Goal: Task Accomplishment & Management: Manage account settings

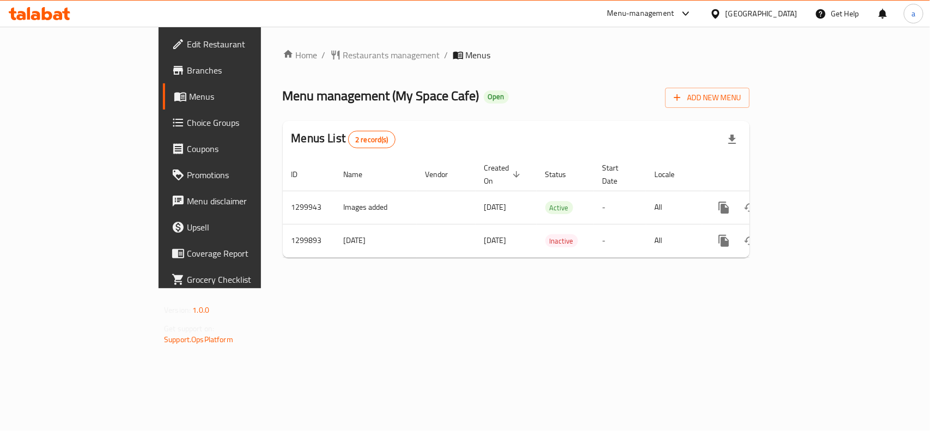
drag, startPoint x: 284, startPoint y: 44, endPoint x: 291, endPoint y: 66, distance: 22.8
click at [287, 55] on div "Home / Restaurants management / Menus Menu management ( My Space Cafe ) Open Ad…" at bounding box center [516, 158] width 511 height 262
click at [291, 66] on div "Home / Restaurants management / Menus Menu management ( My Space Cafe ) Open Ad…" at bounding box center [516, 158] width 467 height 218
click at [298, 40] on div "Home / Restaurants management / Menus Menu management ( My Space Cafe ) Open Ad…" at bounding box center [516, 158] width 511 height 262
click at [343, 53] on span "Restaurants management" at bounding box center [391, 55] width 97 height 13
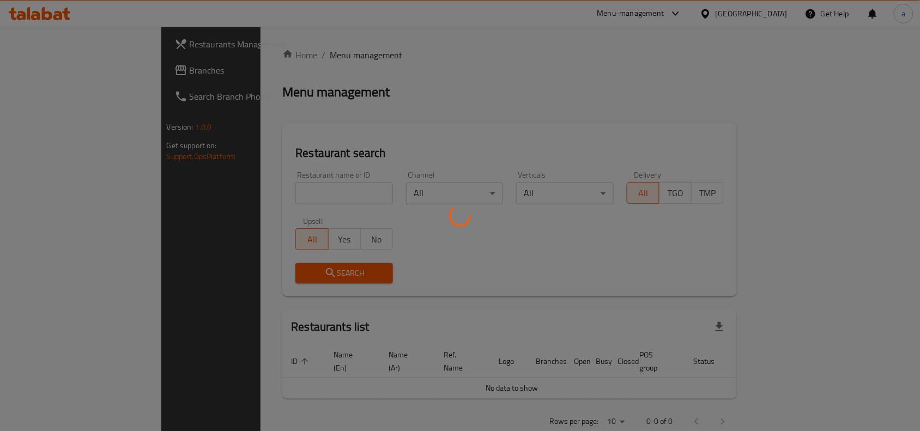
drag, startPoint x: 296, startPoint y: 94, endPoint x: 297, endPoint y: 58, distance: 36.0
click at [296, 94] on div at bounding box center [460, 215] width 920 height 431
click at [298, 45] on div at bounding box center [460, 215] width 920 height 431
click at [295, 86] on div at bounding box center [460, 215] width 920 height 431
click at [300, 50] on div at bounding box center [460, 215] width 920 height 431
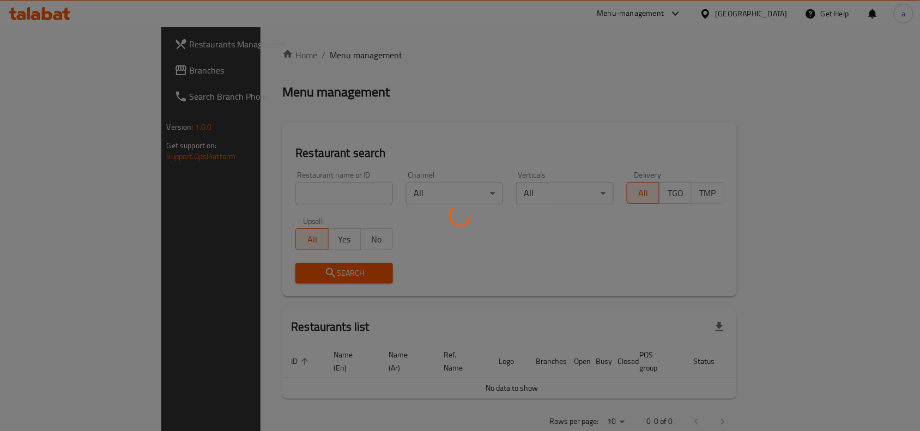
click at [295, 82] on div at bounding box center [460, 215] width 920 height 431
click at [299, 52] on div at bounding box center [460, 215] width 920 height 431
click at [295, 86] on div at bounding box center [460, 215] width 920 height 431
click at [298, 49] on div at bounding box center [460, 215] width 920 height 431
click at [289, 101] on div at bounding box center [460, 215] width 920 height 431
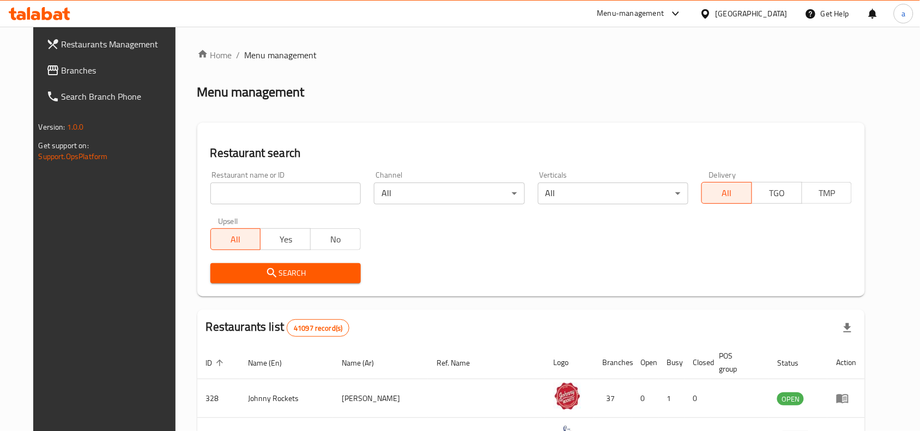
click at [298, 55] on div "Home / Menu management Menu management Restaurant search Restaurant name or ID …" at bounding box center [531, 387] width 668 height 676
click at [90, 69] on span "Branches" at bounding box center [120, 70] width 117 height 13
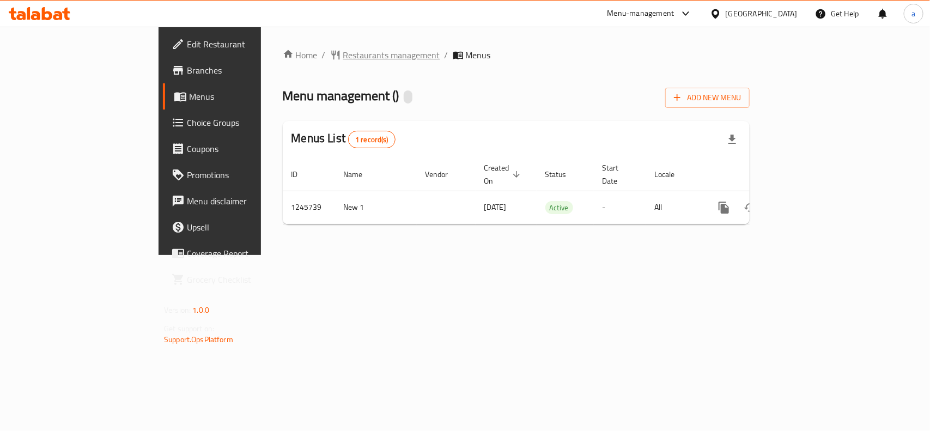
click at [343, 51] on span "Restaurants management" at bounding box center [391, 55] width 97 height 13
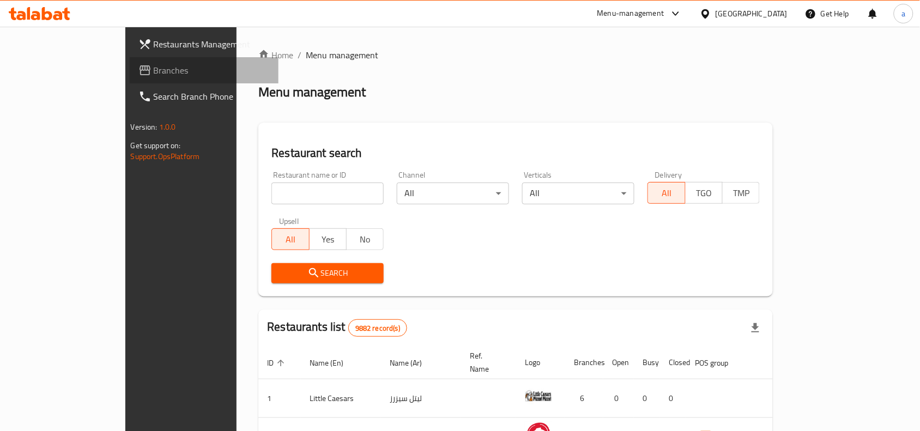
click at [154, 69] on span "Branches" at bounding box center [212, 70] width 117 height 13
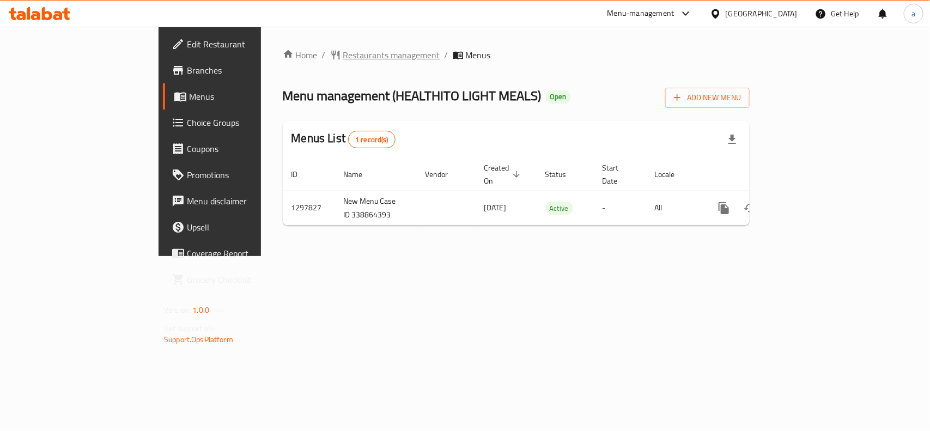
click at [343, 58] on span "Restaurants management" at bounding box center [391, 55] width 97 height 13
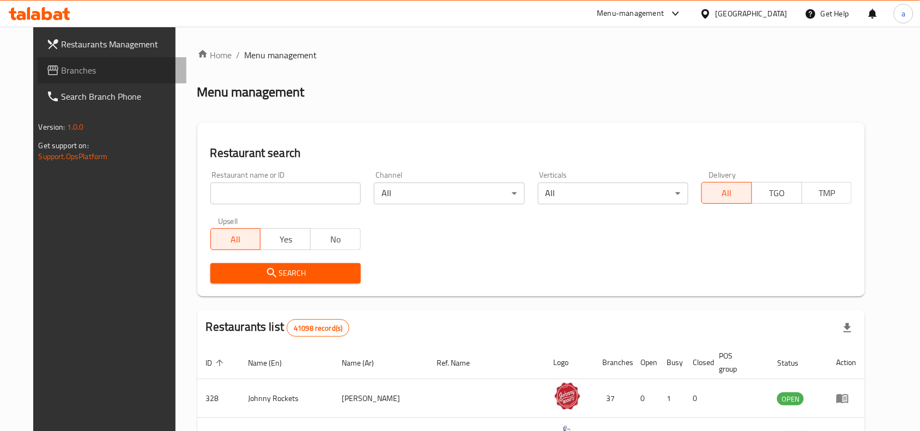
click at [62, 72] on span "Branches" at bounding box center [120, 70] width 117 height 13
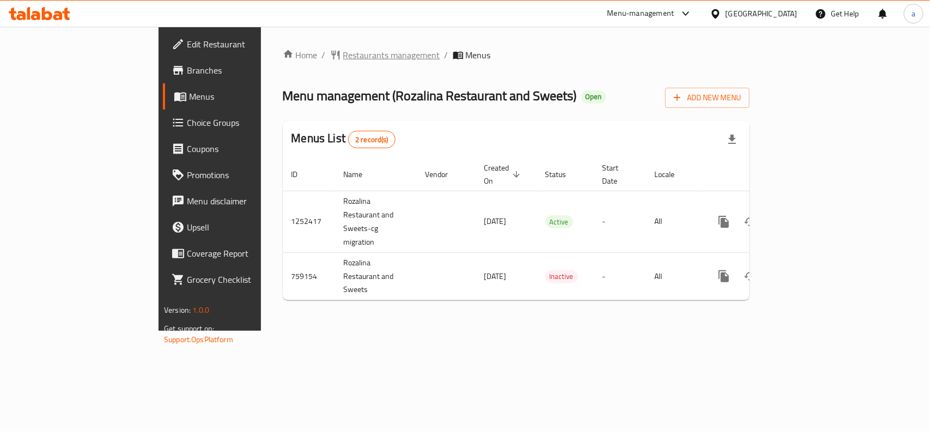
click at [343, 52] on span "Restaurants management" at bounding box center [391, 55] width 97 height 13
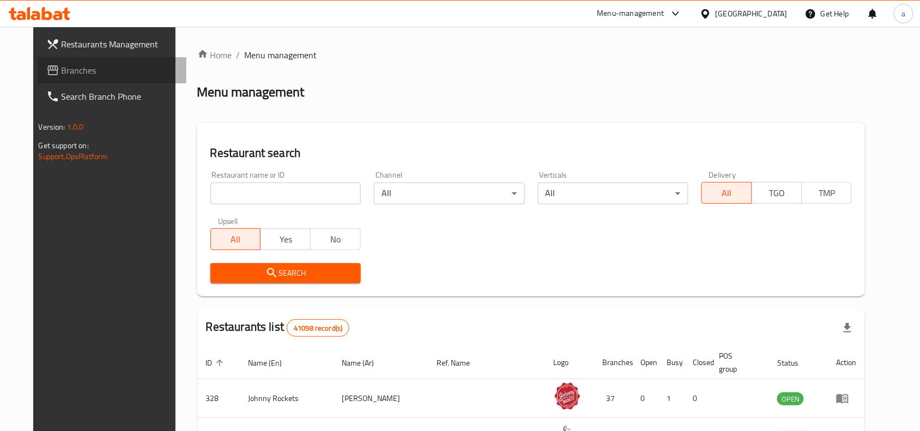
click at [89, 70] on span "Branches" at bounding box center [120, 70] width 117 height 13
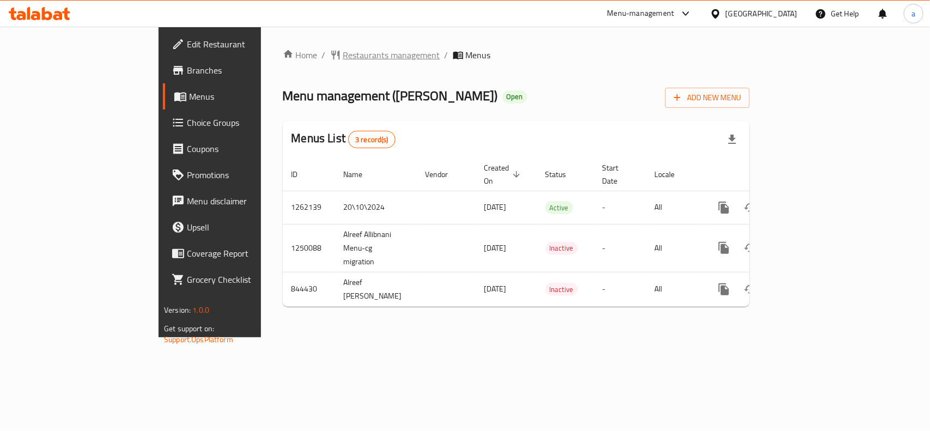
click at [343, 59] on span "Restaurants management" at bounding box center [391, 55] width 97 height 13
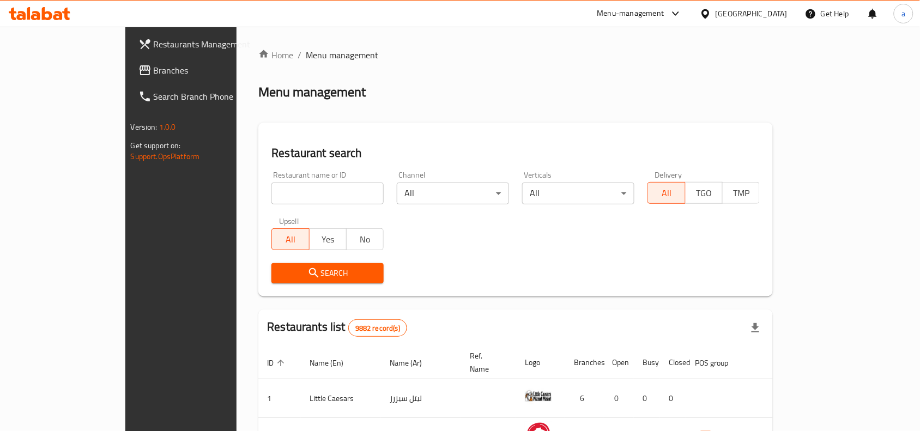
click at [154, 76] on span "Branches" at bounding box center [212, 70] width 117 height 13
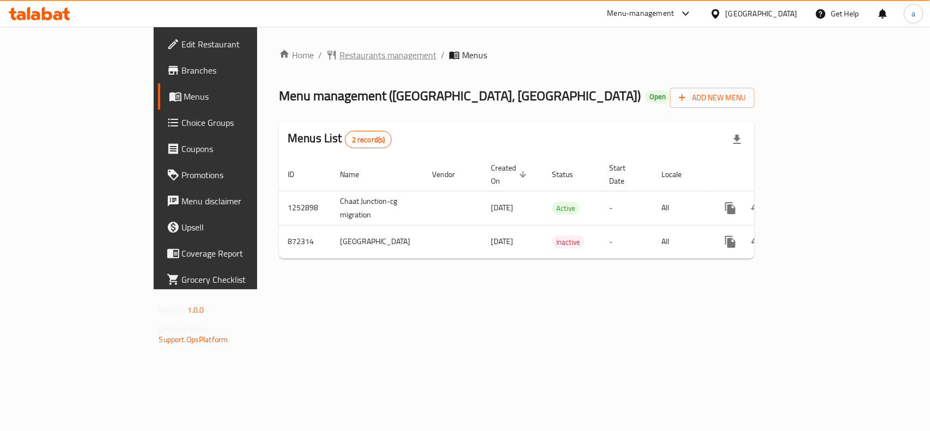
click at [340, 58] on span "Restaurants management" at bounding box center [388, 55] width 97 height 13
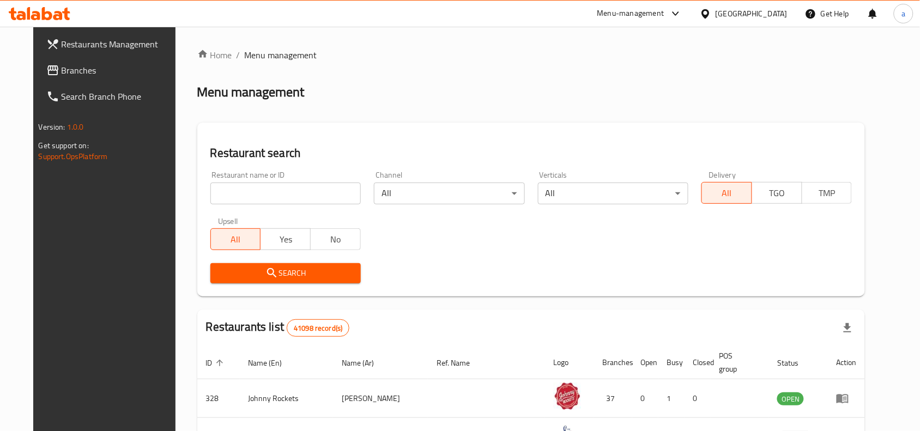
drag, startPoint x: 67, startPoint y: 75, endPoint x: 28, endPoint y: 95, distance: 44.1
click at [67, 75] on span "Branches" at bounding box center [120, 70] width 117 height 13
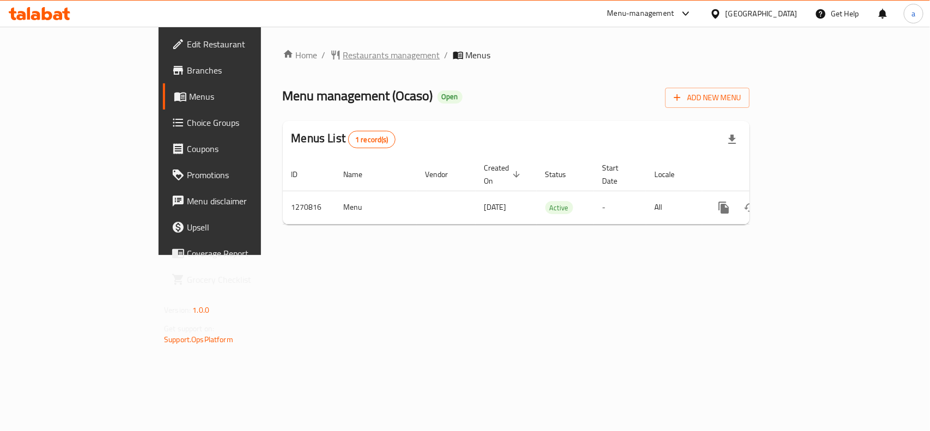
click at [343, 56] on span "Restaurants management" at bounding box center [391, 55] width 97 height 13
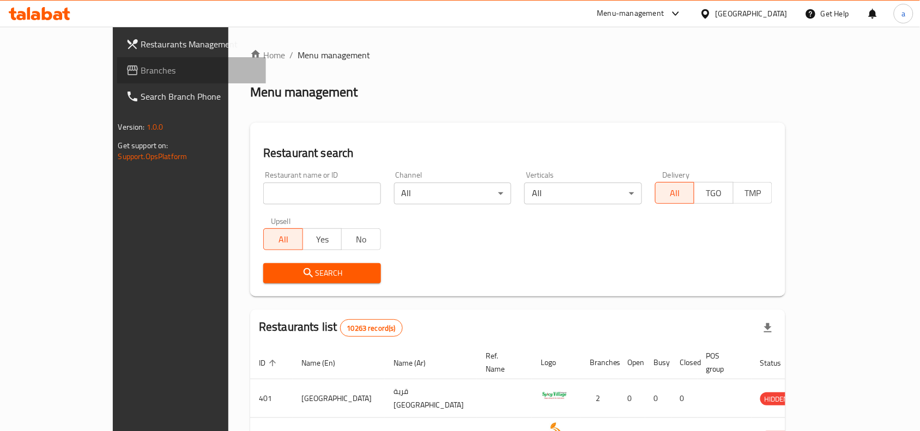
click at [141, 75] on span "Branches" at bounding box center [199, 70] width 117 height 13
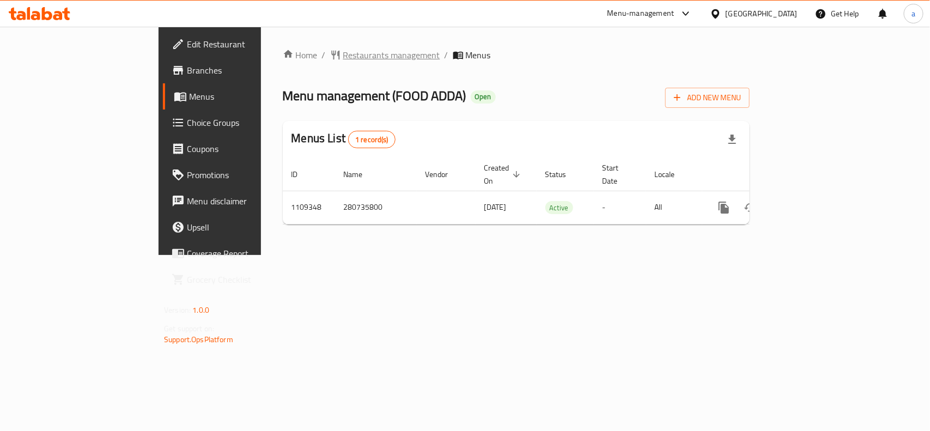
click at [343, 58] on span "Restaurants management" at bounding box center [391, 55] width 97 height 13
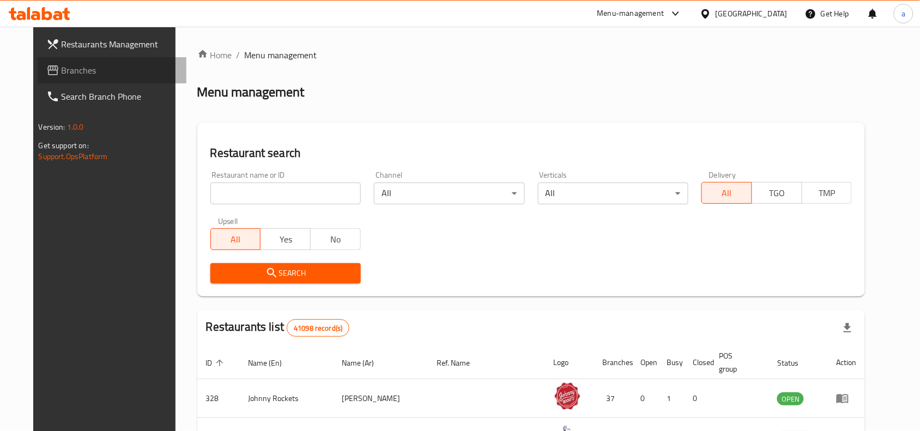
click at [71, 65] on span "Branches" at bounding box center [120, 70] width 117 height 13
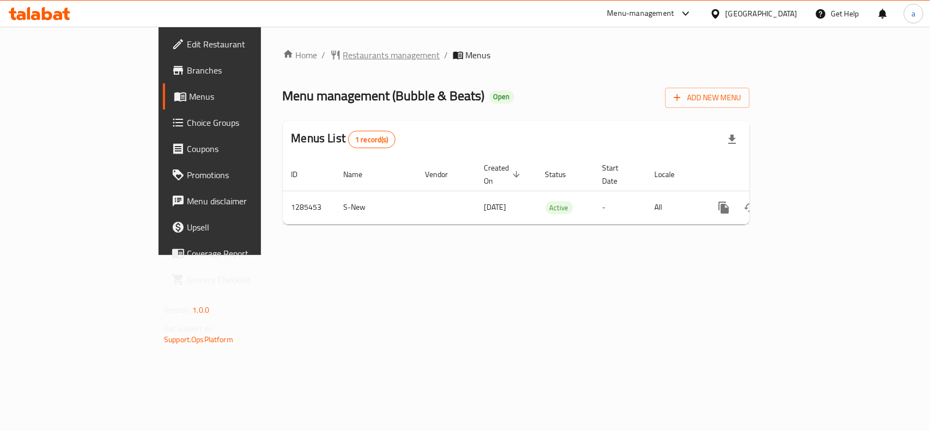
click at [343, 58] on span "Restaurants management" at bounding box center [391, 55] width 97 height 13
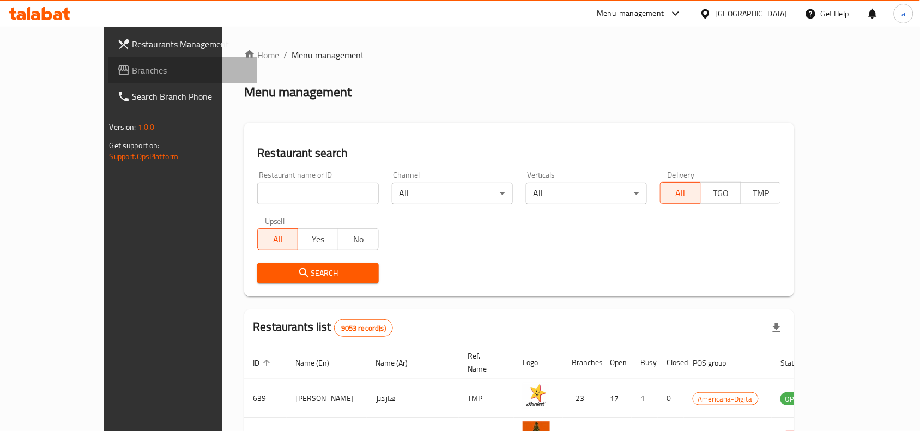
click at [132, 72] on span "Branches" at bounding box center [190, 70] width 117 height 13
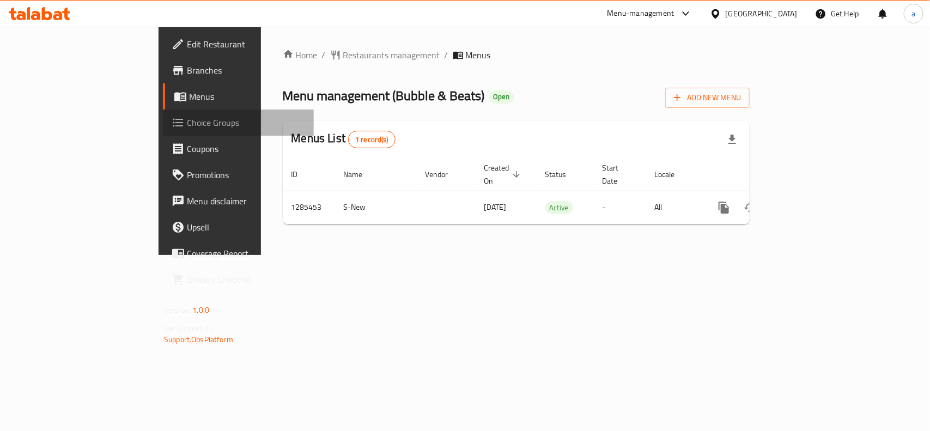
click at [187, 126] on span "Choice Groups" at bounding box center [246, 122] width 118 height 13
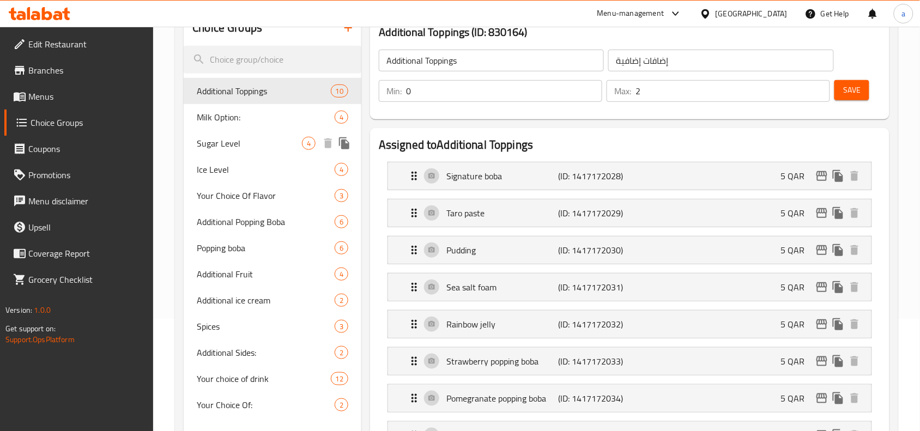
scroll to position [159, 0]
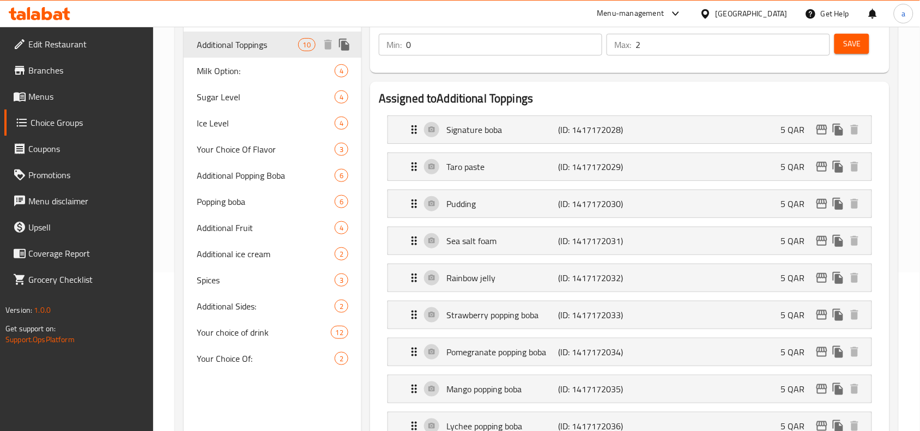
click at [292, 41] on span "Additional Toppings" at bounding box center [247, 44] width 101 height 13
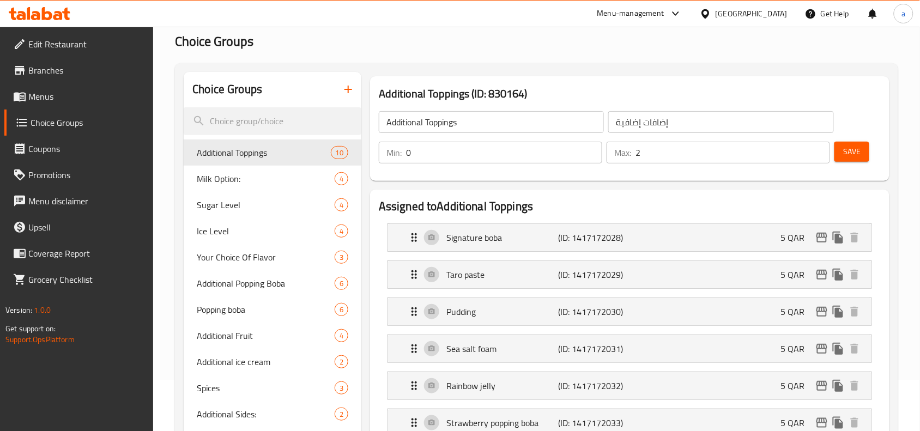
scroll to position [0, 0]
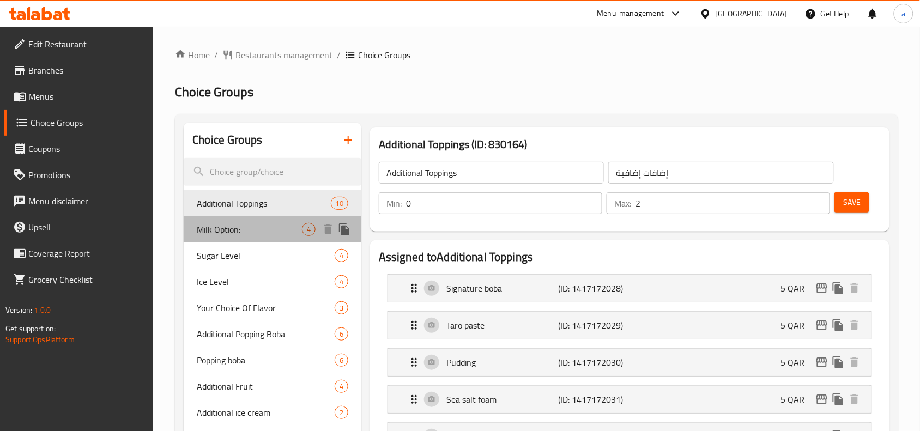
click at [270, 219] on div "Milk Option: 4" at bounding box center [273, 229] width 178 height 26
type input "Milk Option:"
type input "خيار حليب:"
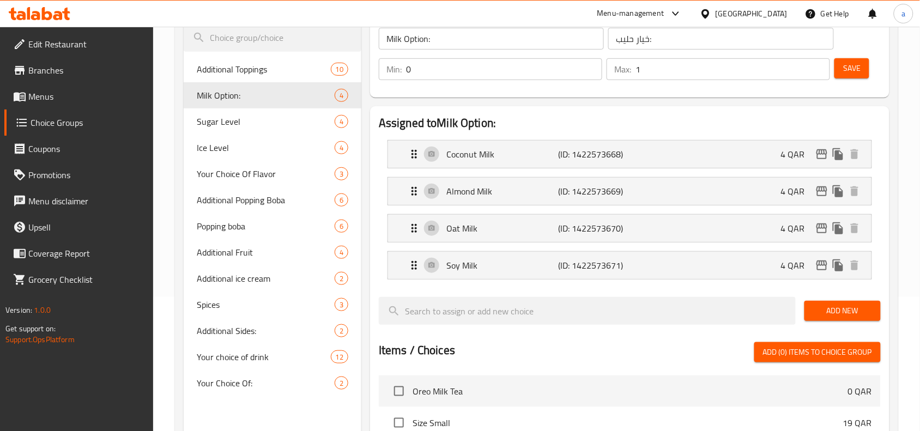
scroll to position [159, 0]
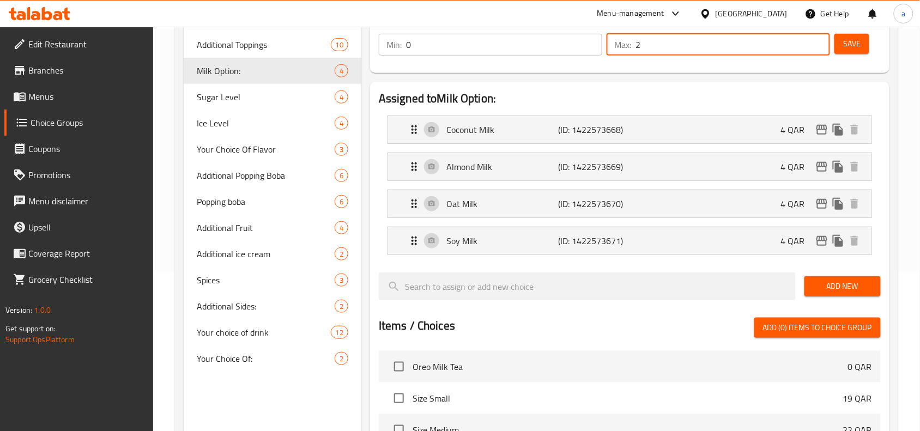
click at [815, 41] on input "2" at bounding box center [733, 45] width 195 height 22
type input "1"
click at [821, 47] on input "1" at bounding box center [733, 45] width 195 height 22
click at [767, 85] on div "Assigned to Milk Option: Coconut Milk (ID: 1422573668) 4 QAR Name (En) Coconut …" at bounding box center [629, 348] width 519 height 532
click at [241, 95] on span "Sugar Level" at bounding box center [249, 96] width 105 height 13
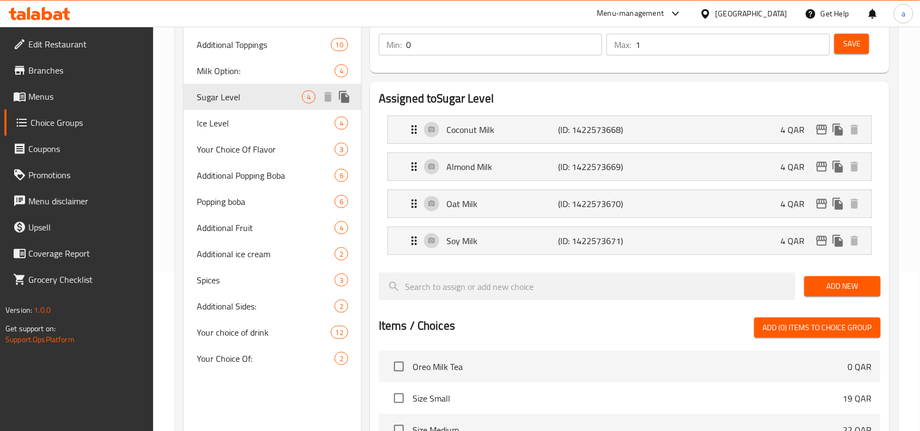
type input "Sugar Level"
type input "سكر مستوى"
type input "1"
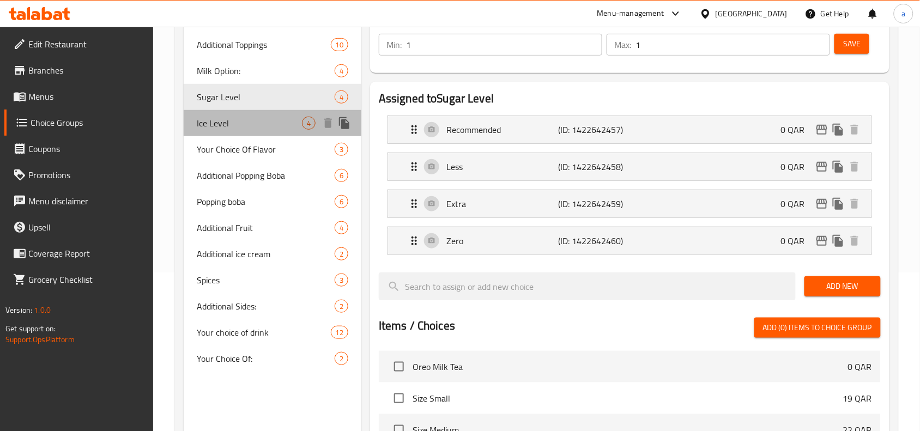
click at [251, 129] on span "Ice Level" at bounding box center [249, 123] width 105 height 13
type input "Ice Level"
type input "مستوى جليد"
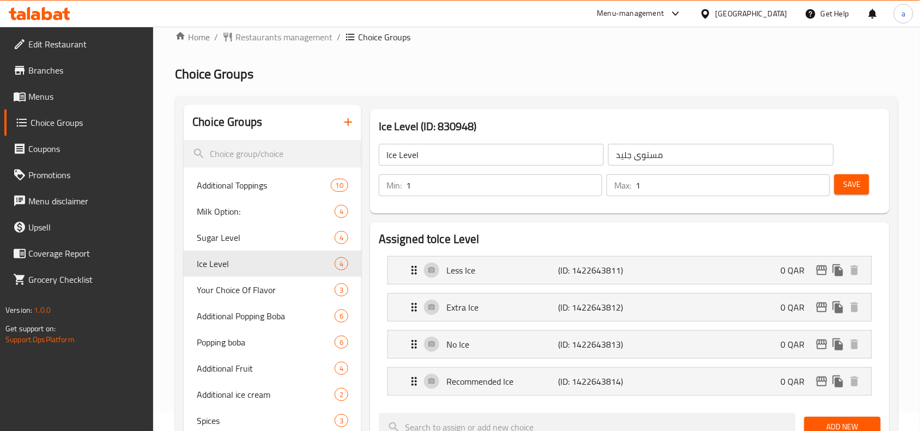
scroll to position [0, 0]
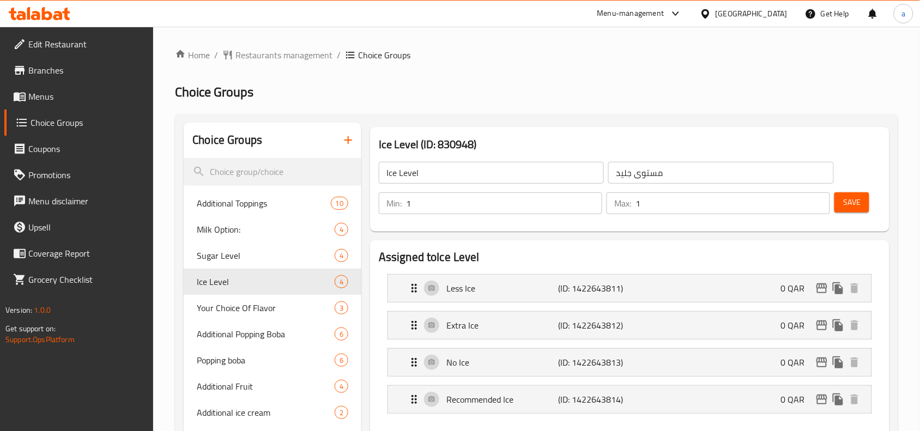
click at [664, 100] on h2 "Choice Groups" at bounding box center [536, 91] width 723 height 17
click at [282, 59] on span "Restaurants management" at bounding box center [283, 55] width 97 height 13
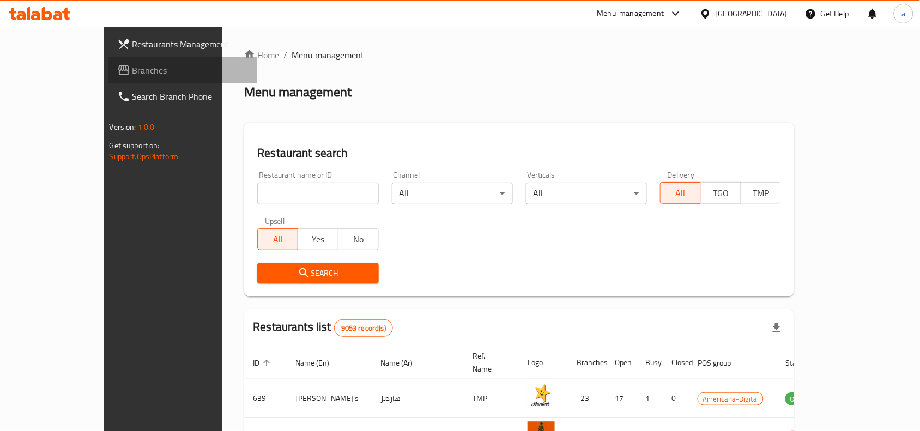
click at [108, 63] on link "Branches" at bounding box center [182, 70] width 149 height 26
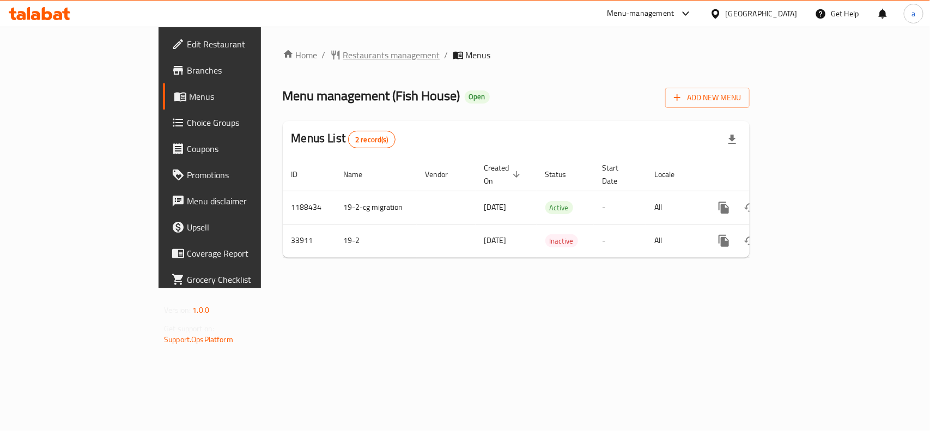
click at [343, 60] on span "Restaurants management" at bounding box center [391, 55] width 97 height 13
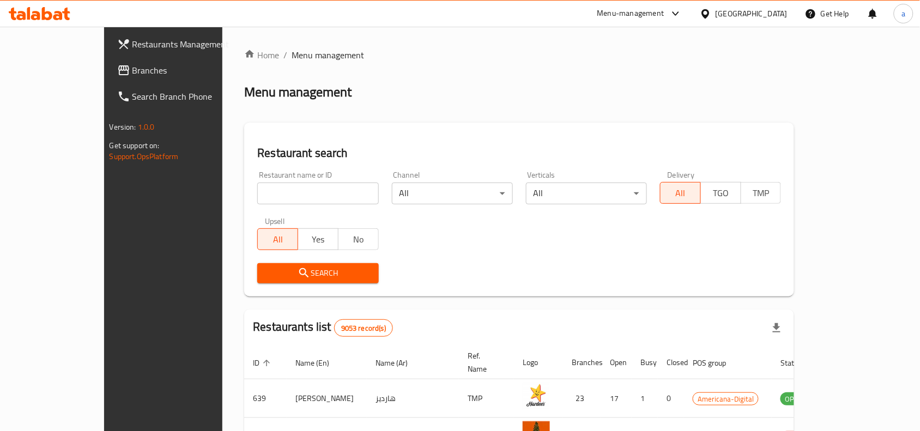
click at [132, 66] on span "Branches" at bounding box center [190, 70] width 117 height 13
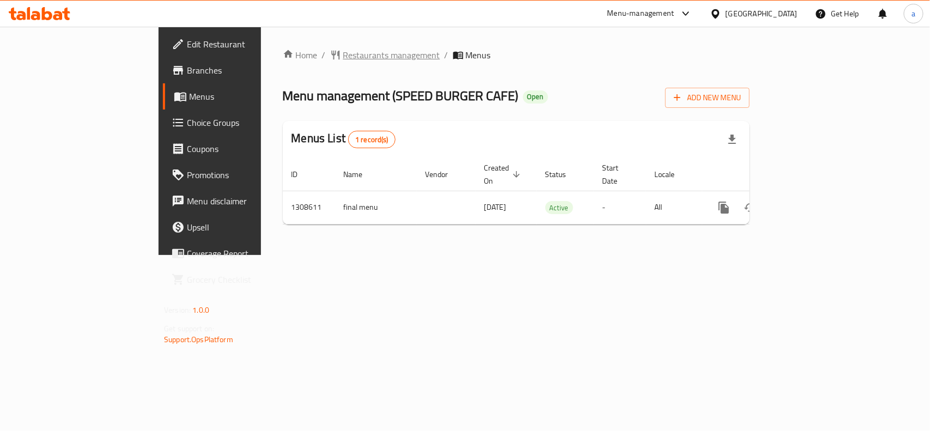
click at [343, 50] on span "Restaurants management" at bounding box center [391, 55] width 97 height 13
click at [343, 60] on span "Restaurants management" at bounding box center [391, 55] width 97 height 13
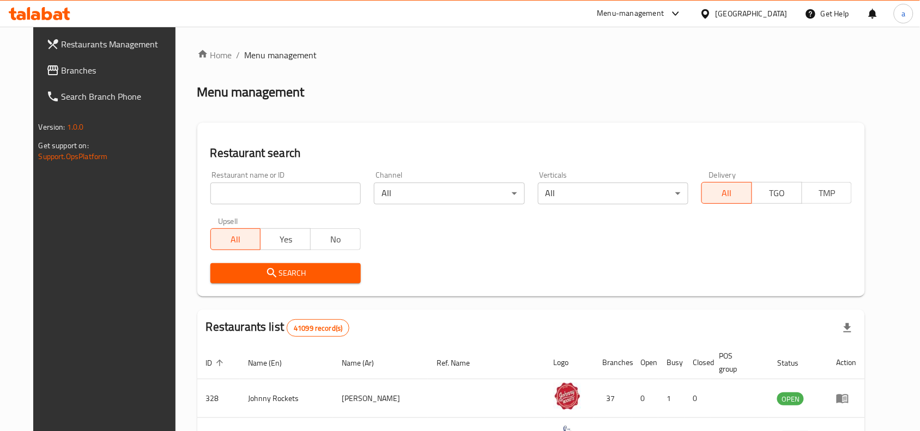
click at [305, 192] on input "search" at bounding box center [285, 194] width 150 height 22
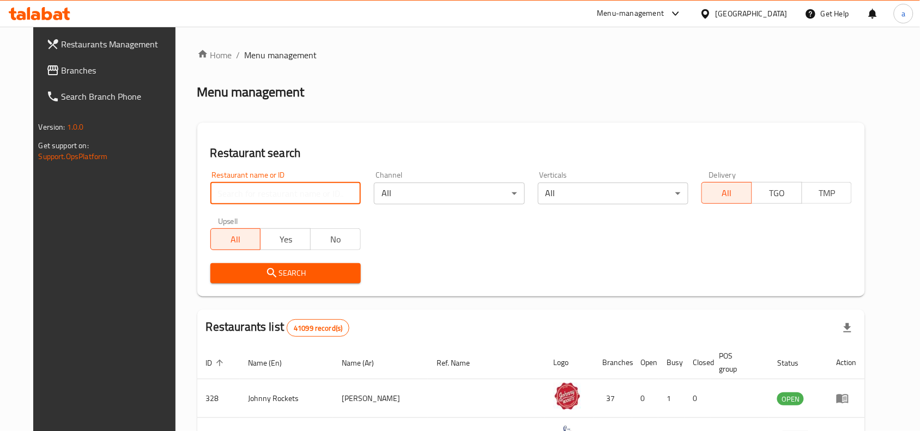
paste input "704954"
type input "704954"
click button "Search" at bounding box center [285, 273] width 150 height 20
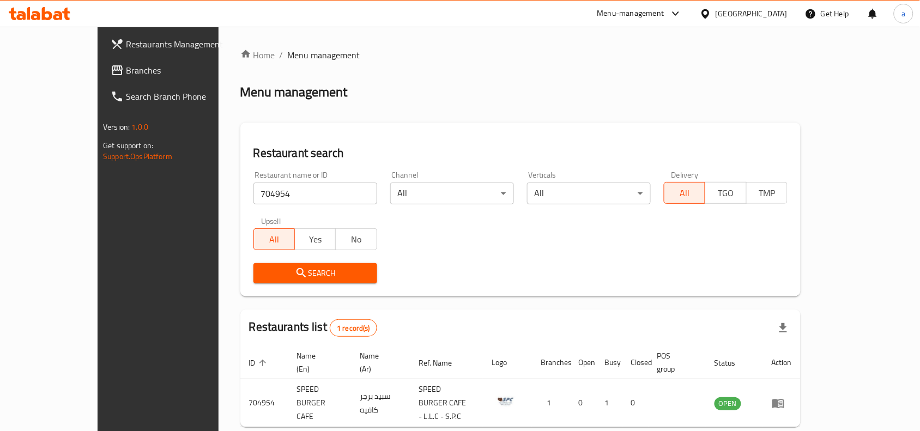
click at [126, 75] on span "Branches" at bounding box center [184, 70] width 117 height 13
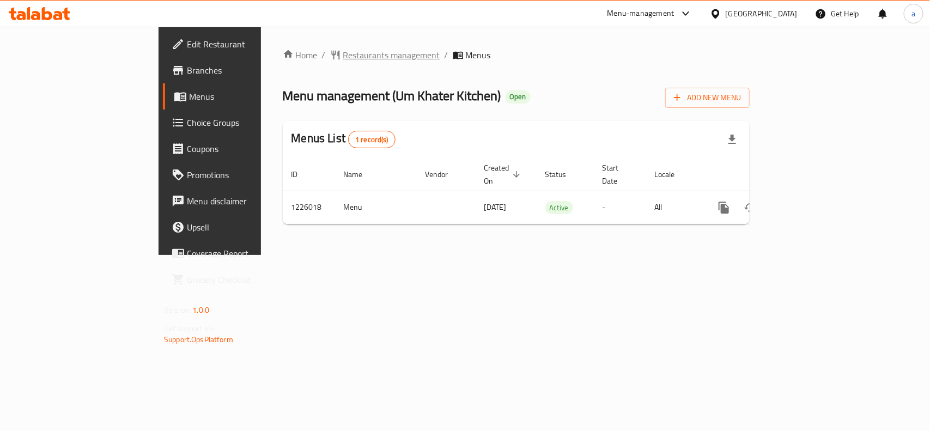
click at [343, 57] on span "Restaurants management" at bounding box center [391, 55] width 97 height 13
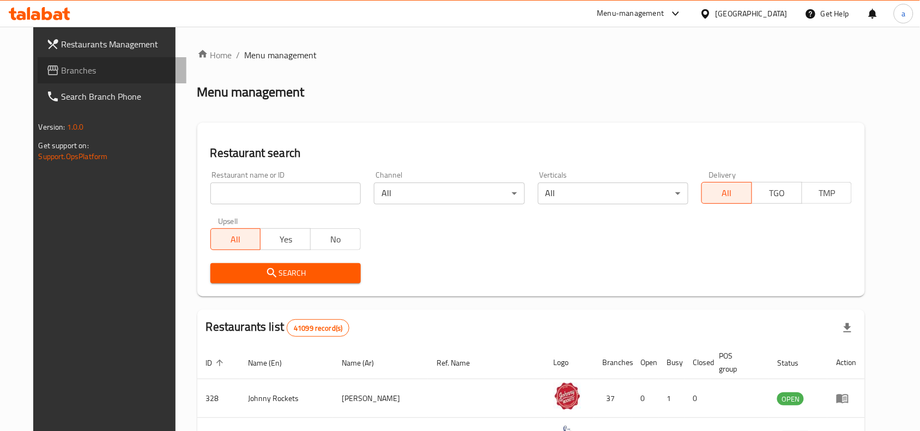
click at [38, 78] on link "Branches" at bounding box center [112, 70] width 149 height 26
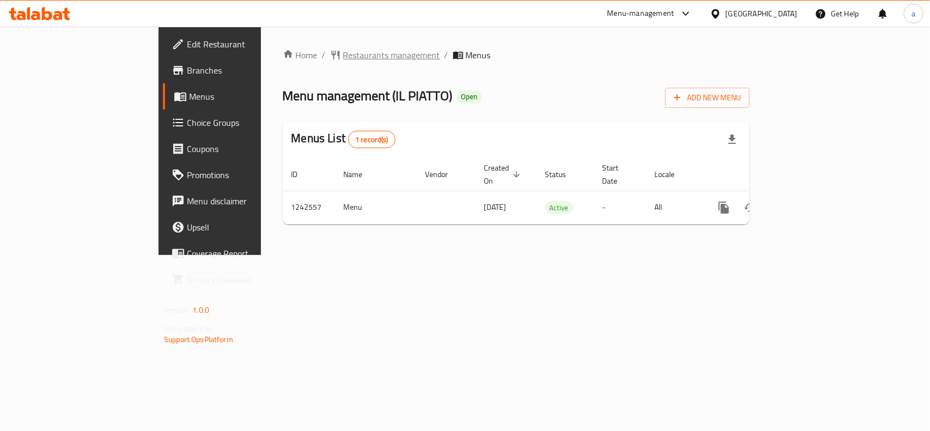
click at [343, 57] on span "Restaurants management" at bounding box center [391, 55] width 97 height 13
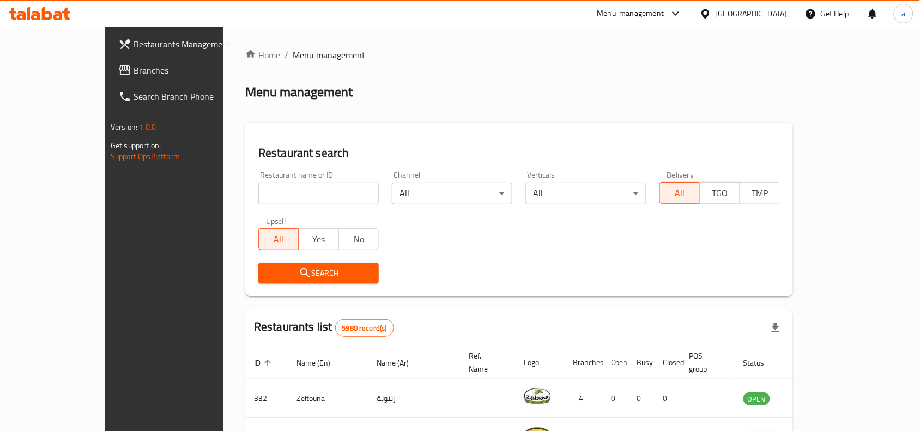
click at [134, 75] on span "Branches" at bounding box center [192, 70] width 117 height 13
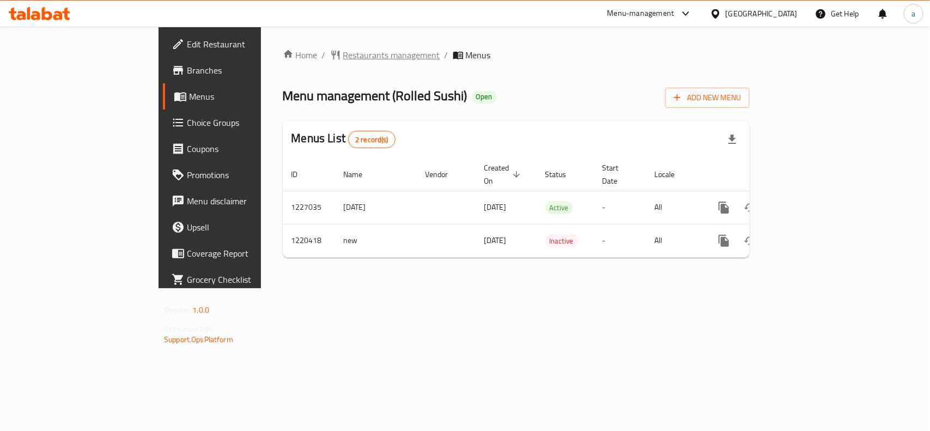
click at [343, 56] on span "Restaurants management" at bounding box center [391, 55] width 97 height 13
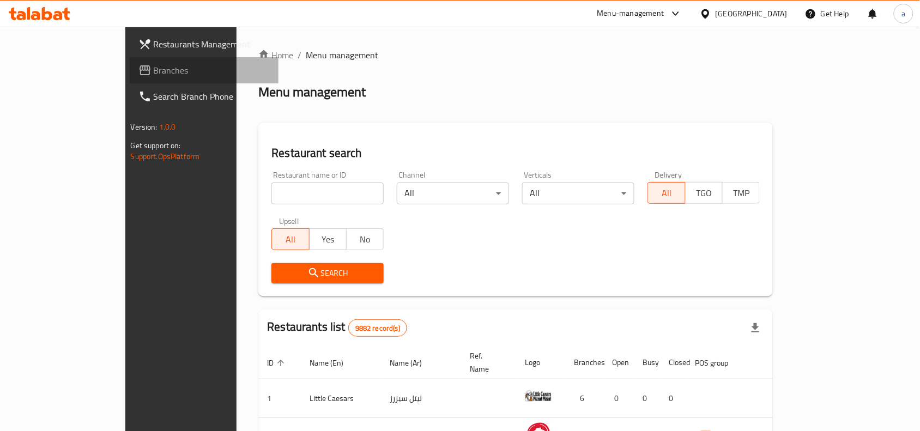
click at [154, 71] on span "Branches" at bounding box center [212, 70] width 117 height 13
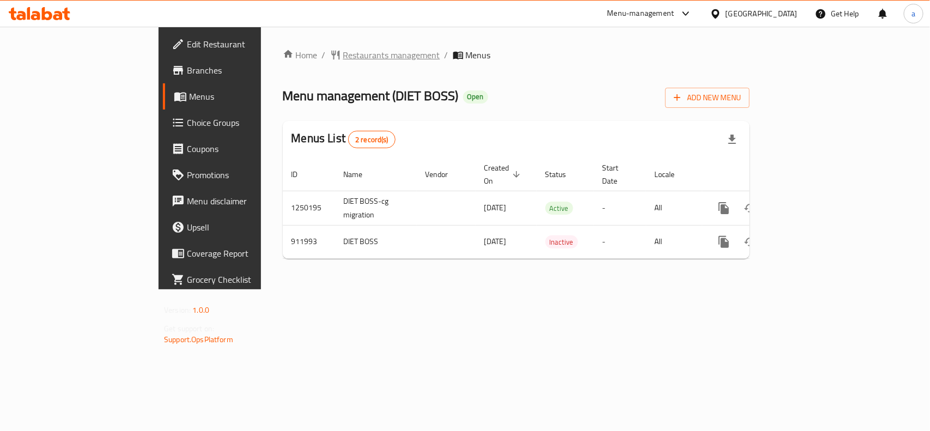
click at [343, 49] on span "Restaurants management" at bounding box center [391, 55] width 97 height 13
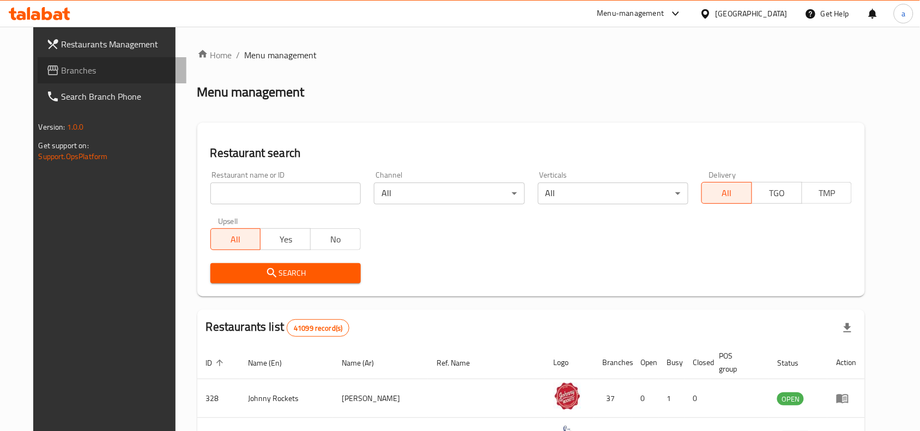
click at [68, 75] on span "Branches" at bounding box center [120, 70] width 117 height 13
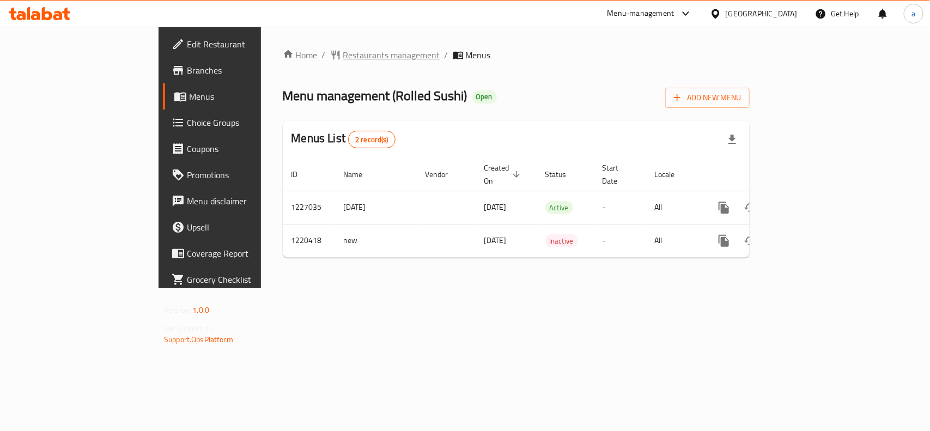
click at [343, 53] on span "Restaurants management" at bounding box center [391, 55] width 97 height 13
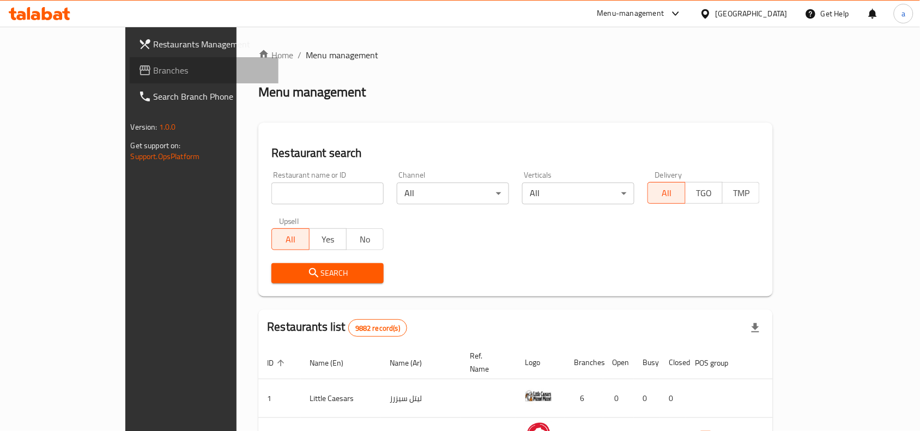
click at [154, 64] on span "Branches" at bounding box center [212, 70] width 117 height 13
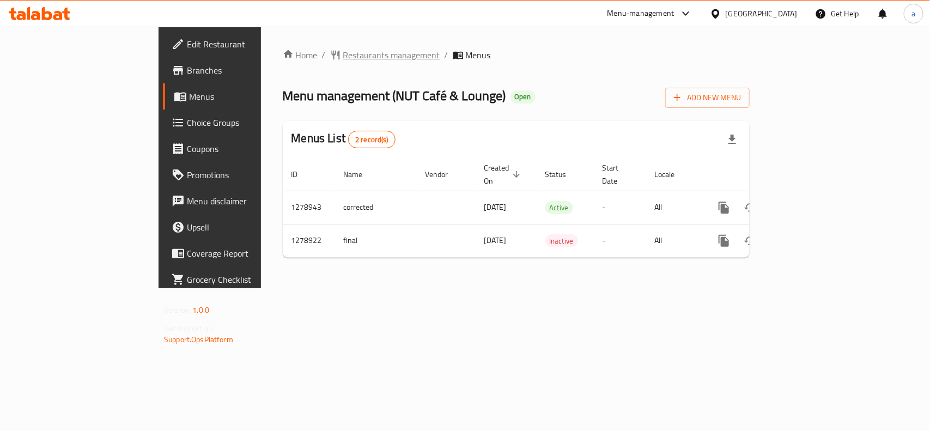
click at [343, 53] on span "Restaurants management" at bounding box center [391, 55] width 97 height 13
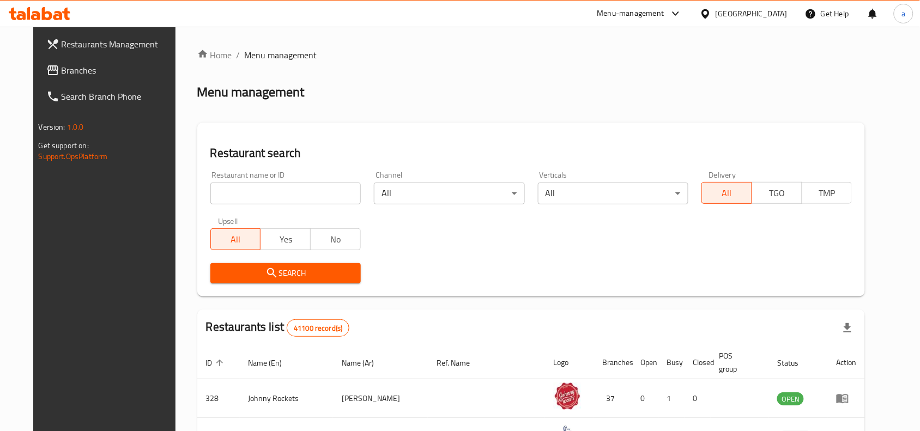
click at [62, 64] on span "Branches" at bounding box center [120, 70] width 117 height 13
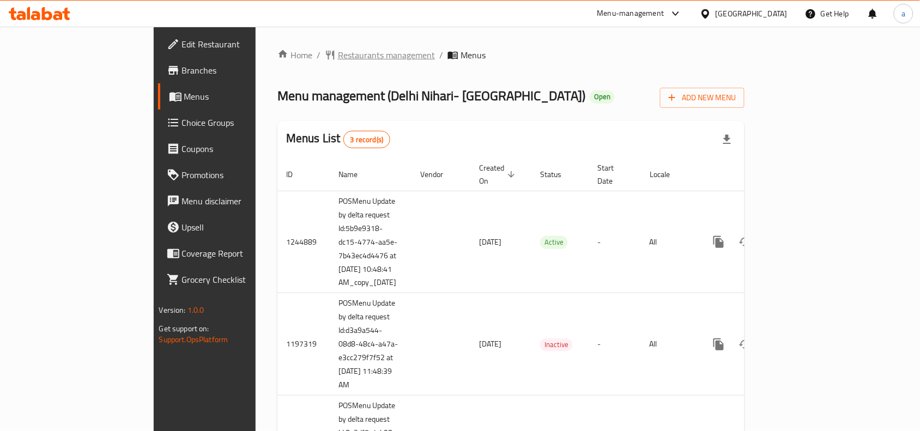
click at [338, 61] on span "Restaurants management" at bounding box center [386, 55] width 97 height 13
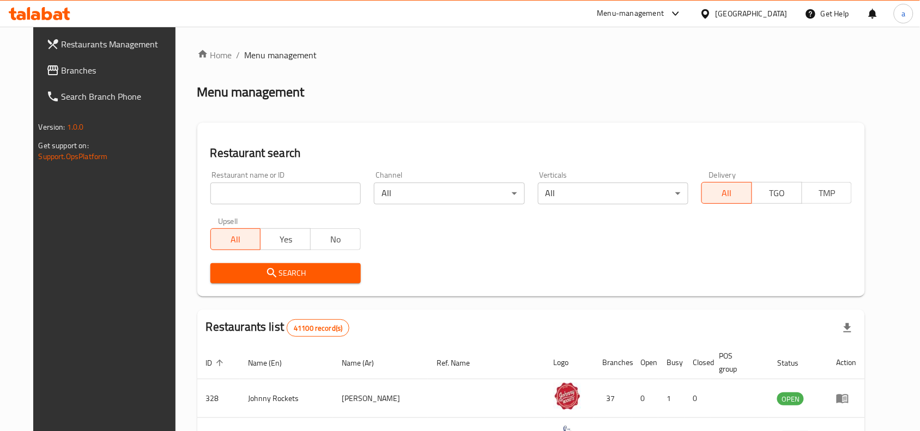
drag, startPoint x: 0, startPoint y: 0, endPoint x: 257, endPoint y: 201, distance: 326.2
click at [257, 201] on input "search" at bounding box center [285, 194] width 150 height 22
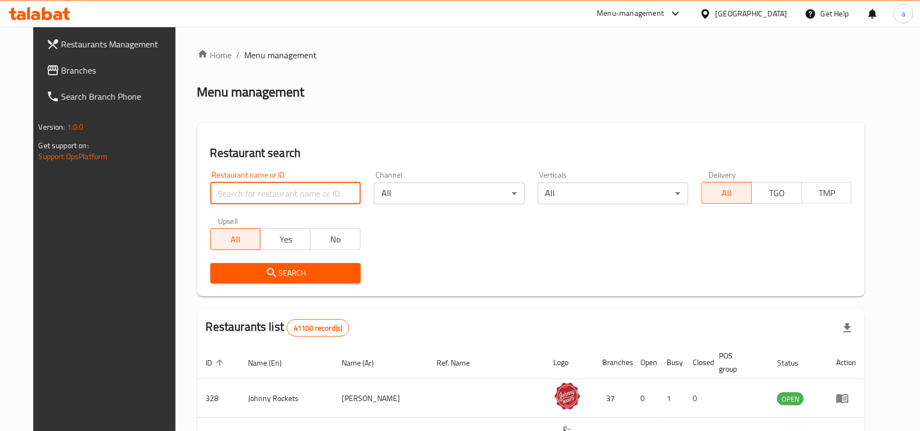
paste input "12525"
type input "12525"
click button "Search" at bounding box center [285, 273] width 150 height 20
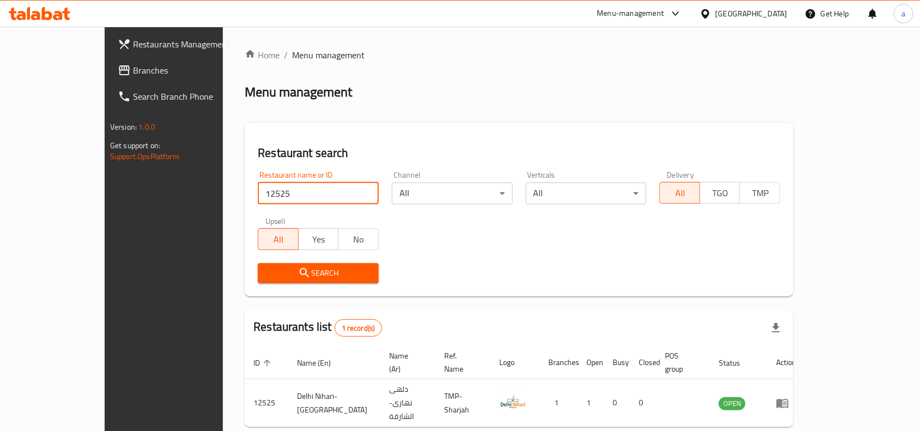
click at [133, 66] on span "Branches" at bounding box center [191, 70] width 117 height 13
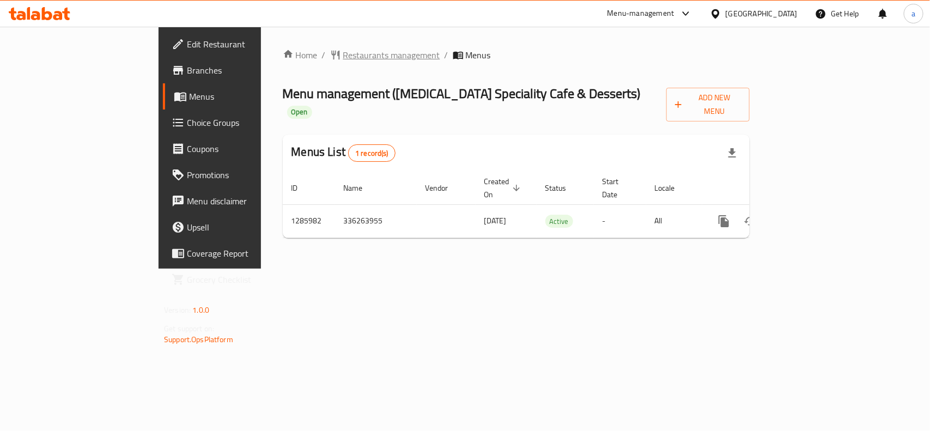
click at [343, 50] on span "Restaurants management" at bounding box center [391, 55] width 97 height 13
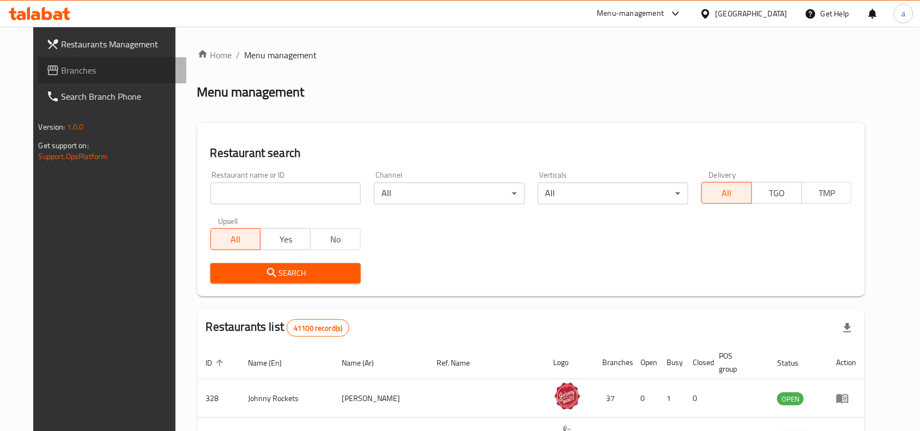
click at [63, 57] on link "Branches" at bounding box center [112, 70] width 149 height 26
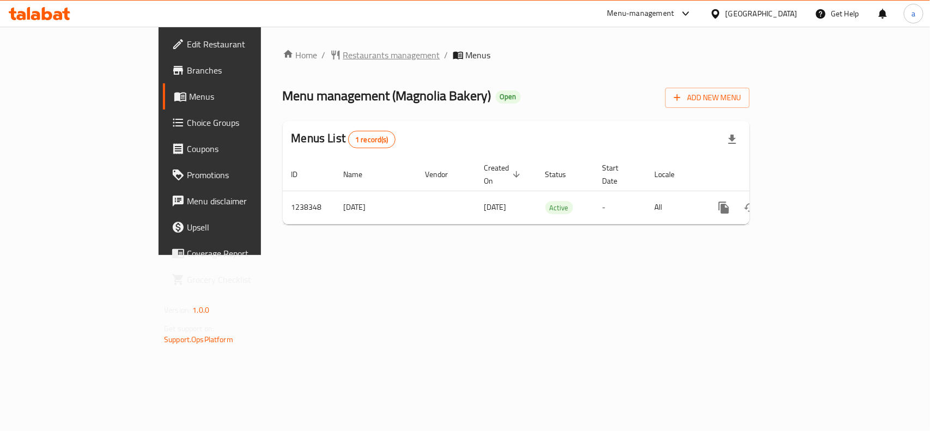
click at [343, 49] on span "Restaurants management" at bounding box center [391, 55] width 97 height 13
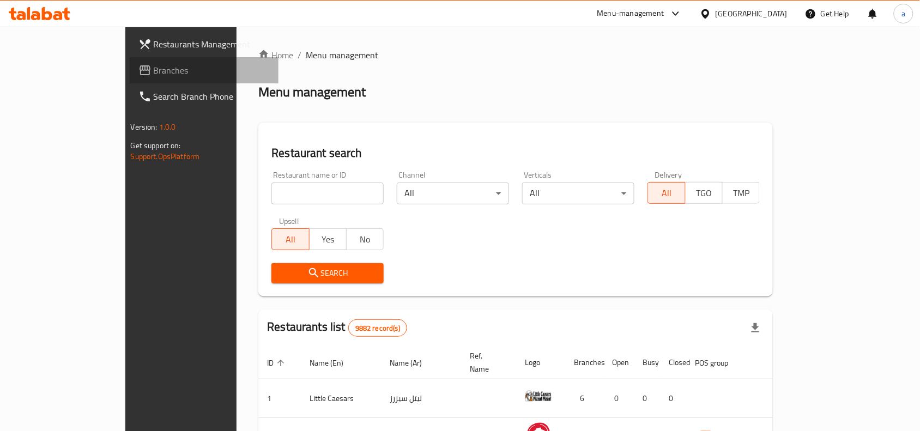
drag, startPoint x: 66, startPoint y: 72, endPoint x: 56, endPoint y: 84, distance: 15.8
click at [154, 72] on span "Branches" at bounding box center [212, 70] width 117 height 13
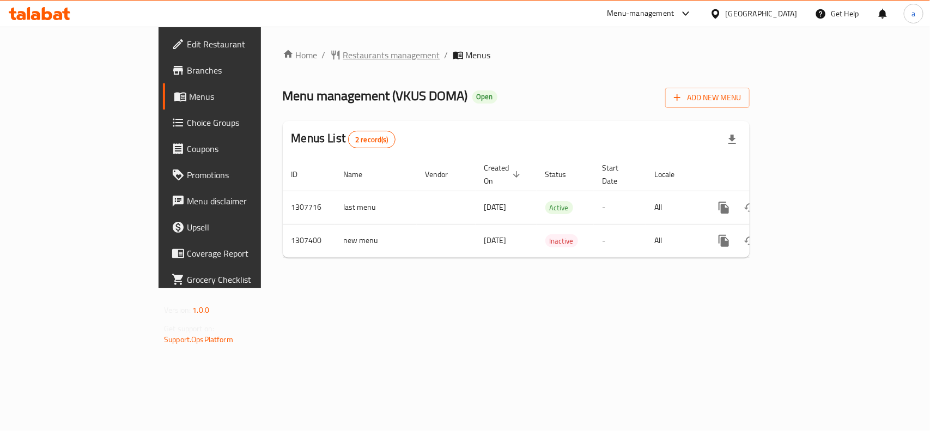
click at [343, 50] on span "Restaurants management" at bounding box center [391, 55] width 97 height 13
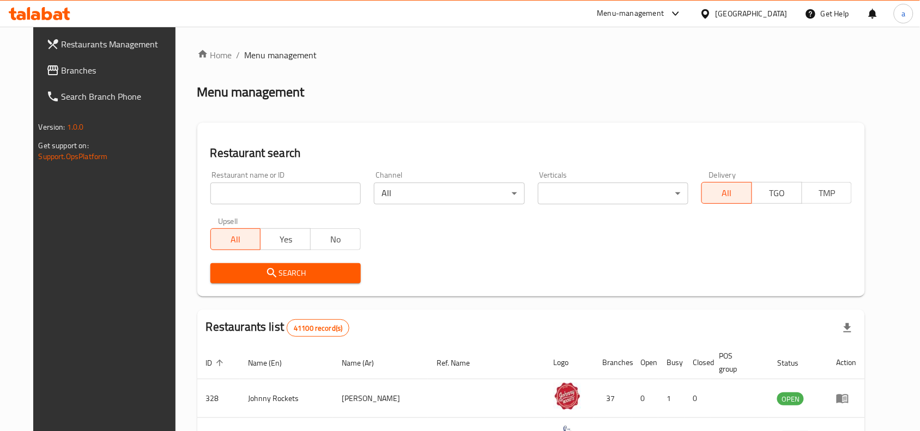
drag, startPoint x: 91, startPoint y: 72, endPoint x: 31, endPoint y: 99, distance: 66.1
click at [91, 72] on span "Branches" at bounding box center [120, 70] width 117 height 13
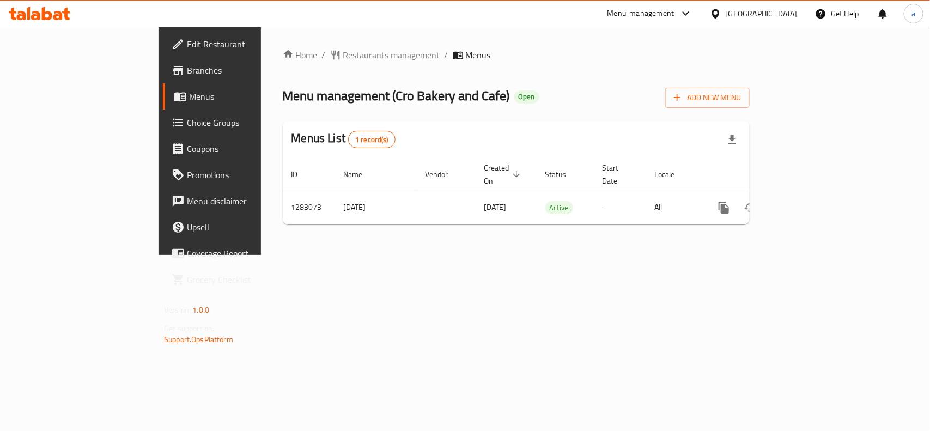
click at [343, 61] on span "Restaurants management" at bounding box center [391, 55] width 97 height 13
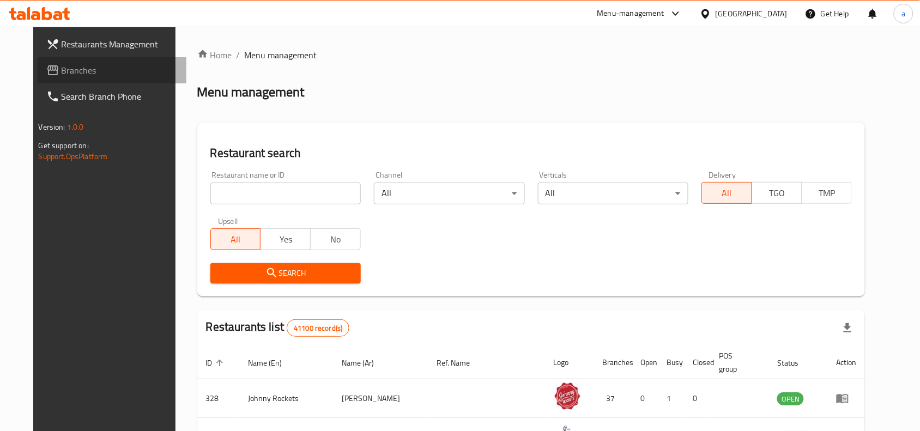
click at [62, 74] on span "Branches" at bounding box center [120, 70] width 117 height 13
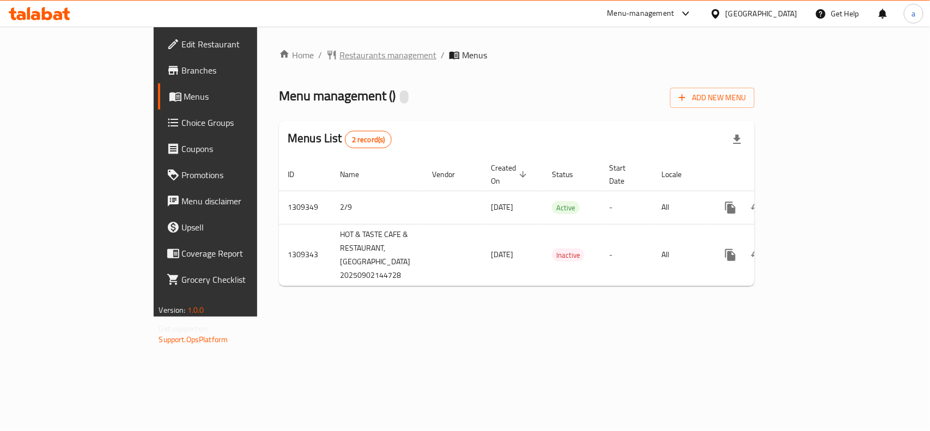
click at [340, 61] on span "Restaurants management" at bounding box center [388, 55] width 97 height 13
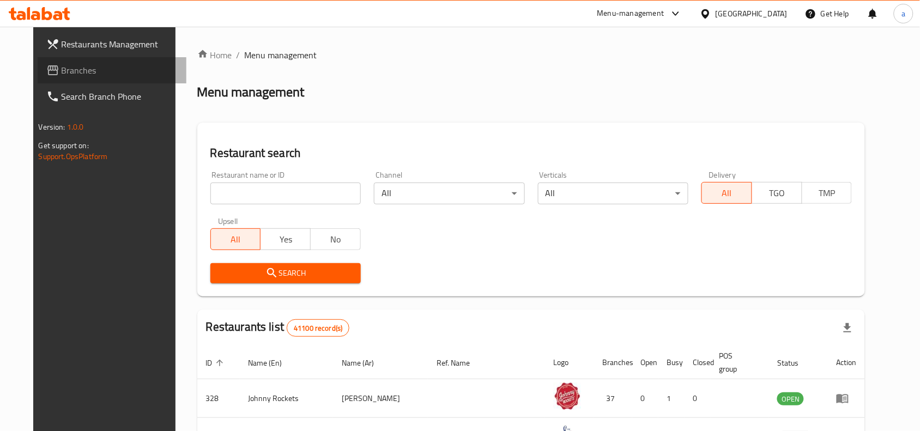
click at [68, 69] on span "Branches" at bounding box center [120, 70] width 117 height 13
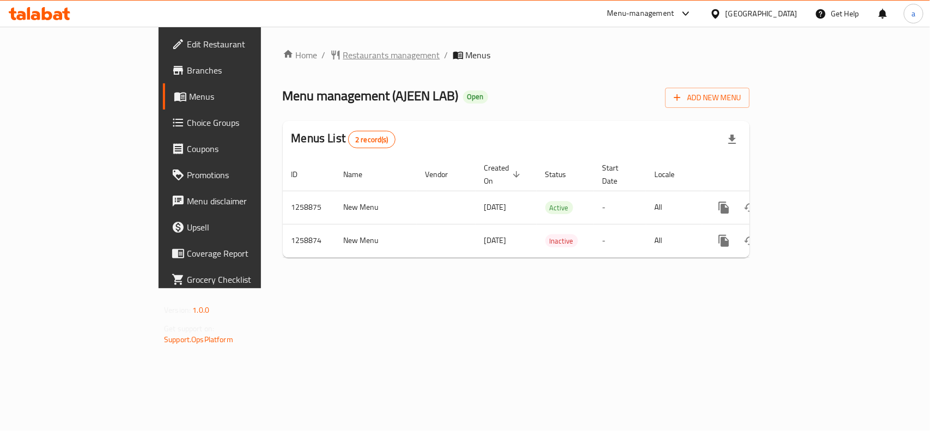
click at [343, 49] on span "Restaurants management" at bounding box center [391, 55] width 97 height 13
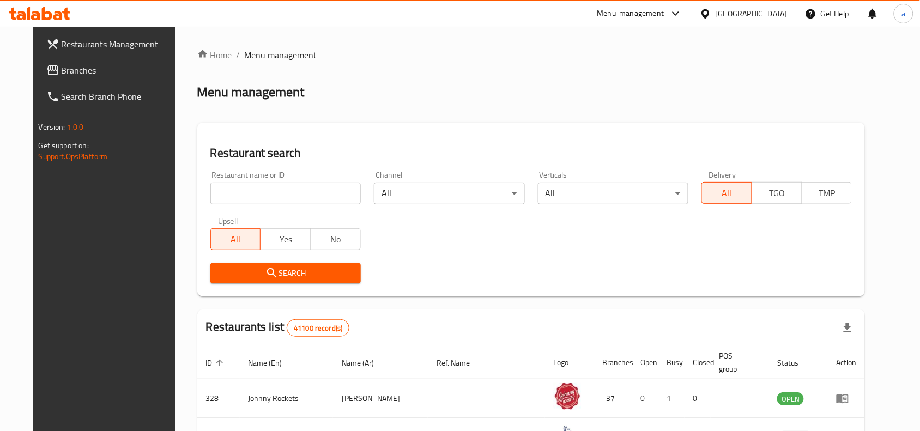
click at [62, 72] on span "Branches" at bounding box center [120, 70] width 117 height 13
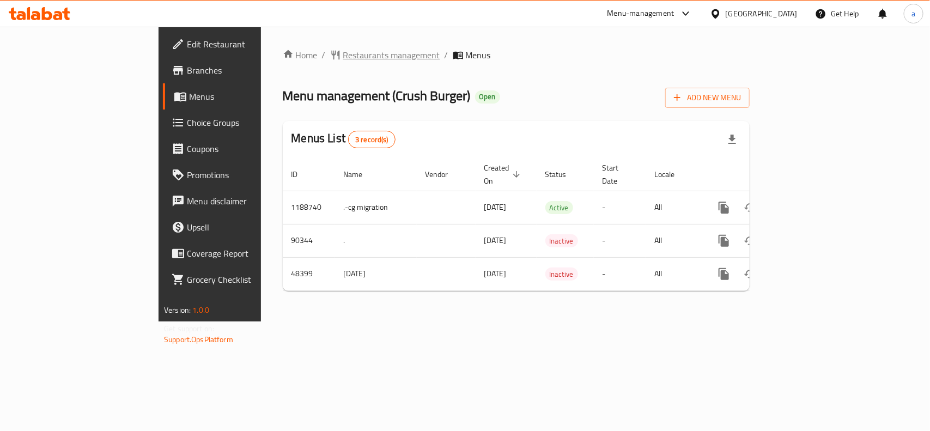
click at [343, 56] on span "Restaurants management" at bounding box center [391, 55] width 97 height 13
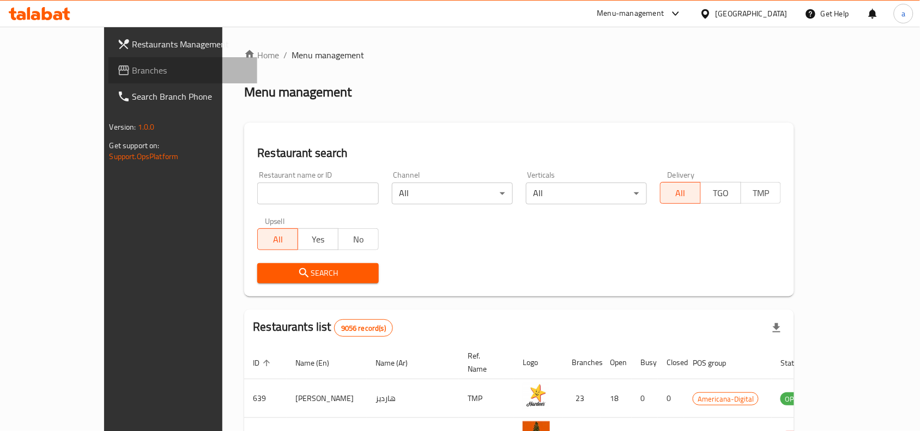
click at [132, 64] on span "Branches" at bounding box center [190, 70] width 117 height 13
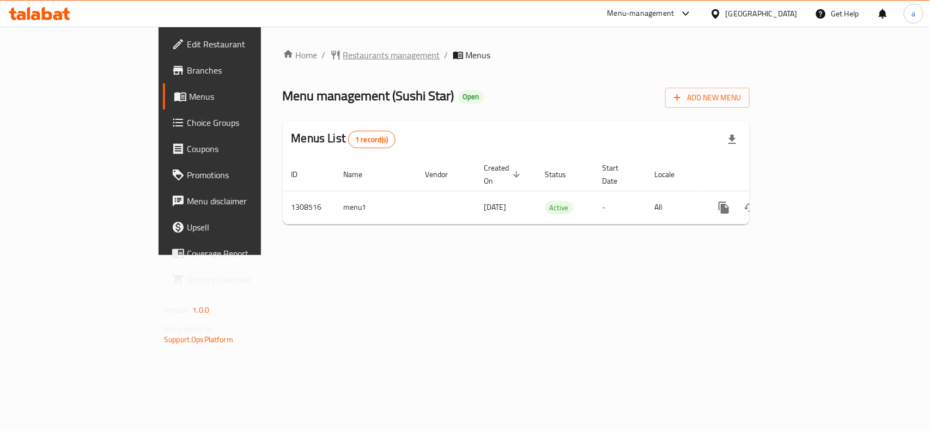
click at [343, 51] on span "Restaurants management" at bounding box center [391, 55] width 97 height 13
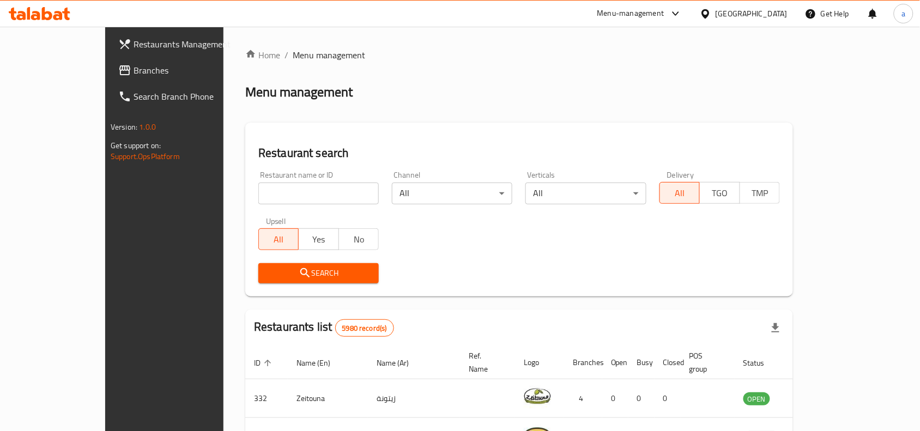
click at [134, 71] on span "Branches" at bounding box center [192, 70] width 117 height 13
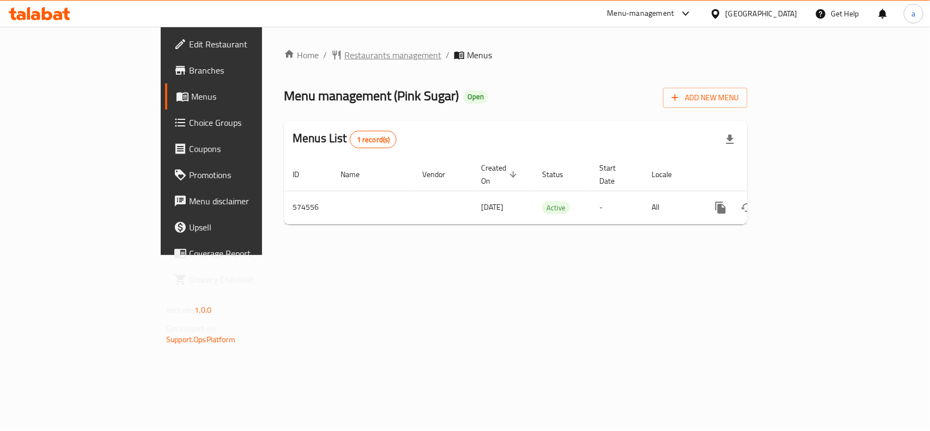
click at [344, 62] on span "Restaurants management" at bounding box center [392, 55] width 97 height 13
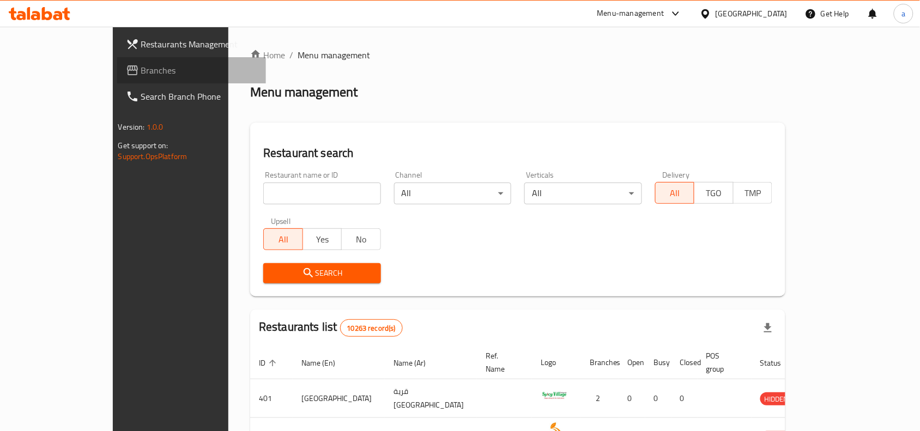
drag, startPoint x: 71, startPoint y: 72, endPoint x: 108, endPoint y: 65, distance: 37.7
click at [141, 72] on span "Branches" at bounding box center [199, 70] width 117 height 13
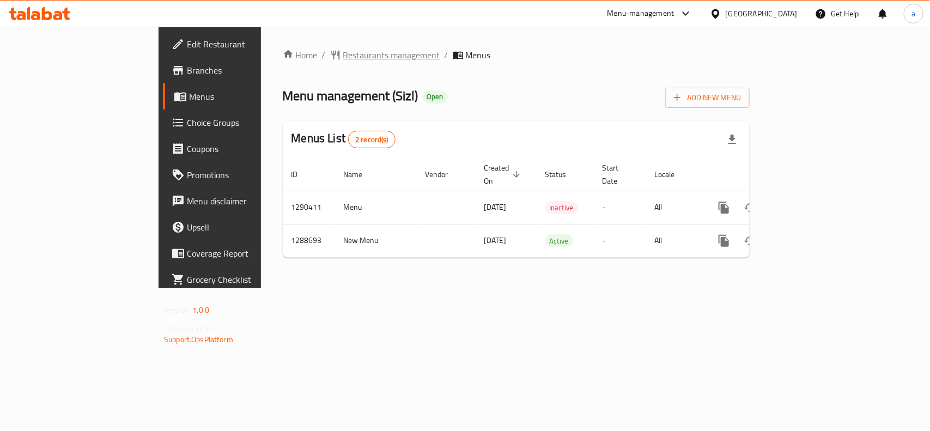
click at [343, 55] on span "Restaurants management" at bounding box center [391, 55] width 97 height 13
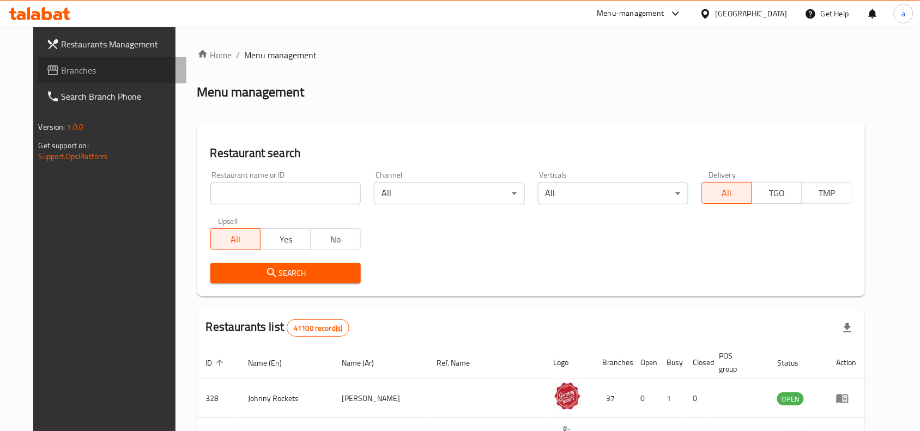
click at [96, 71] on span "Branches" at bounding box center [120, 70] width 117 height 13
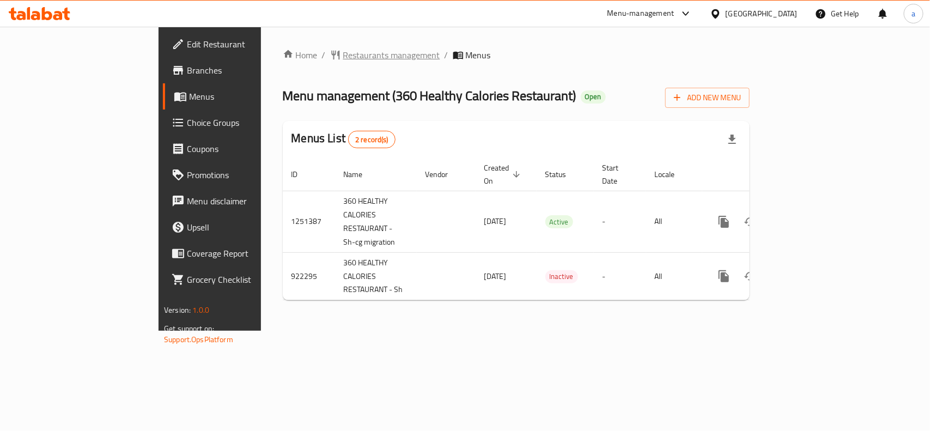
click at [343, 62] on span "Restaurants management" at bounding box center [391, 55] width 97 height 13
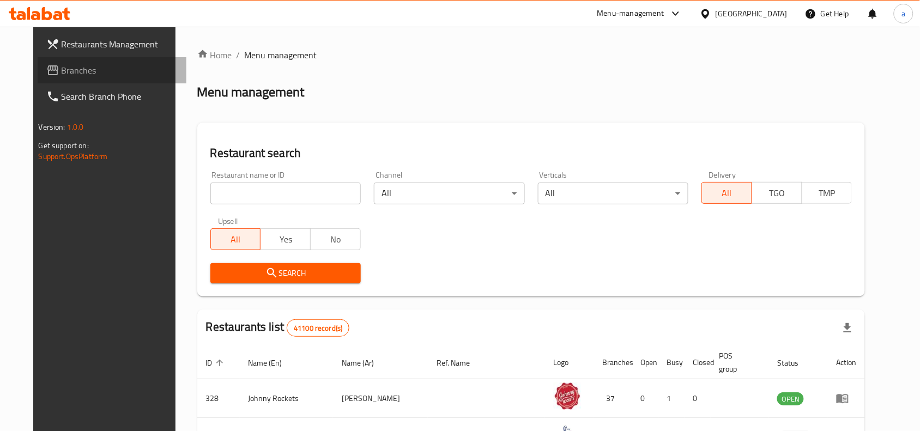
click at [96, 67] on span "Branches" at bounding box center [120, 70] width 117 height 13
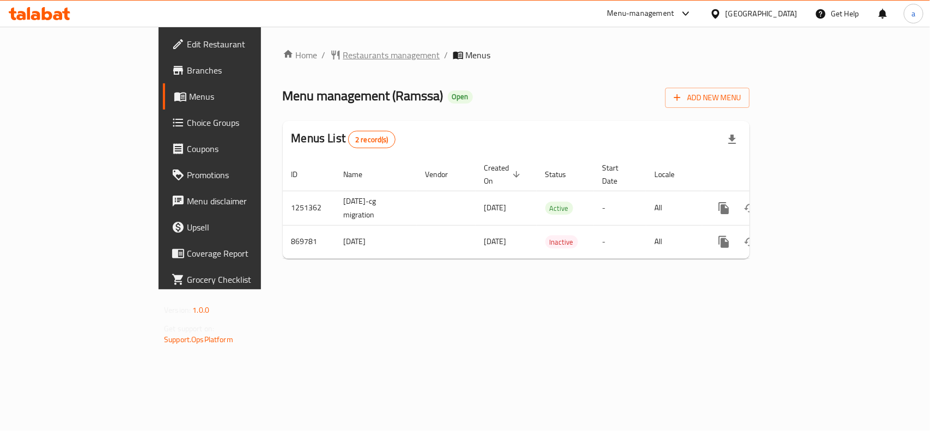
click at [343, 49] on span "Restaurants management" at bounding box center [391, 55] width 97 height 13
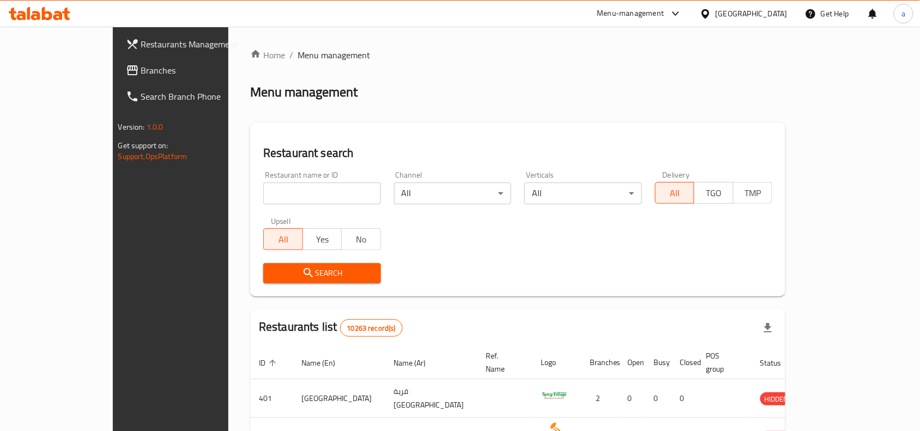
click at [141, 74] on span "Branches" at bounding box center [199, 70] width 117 height 13
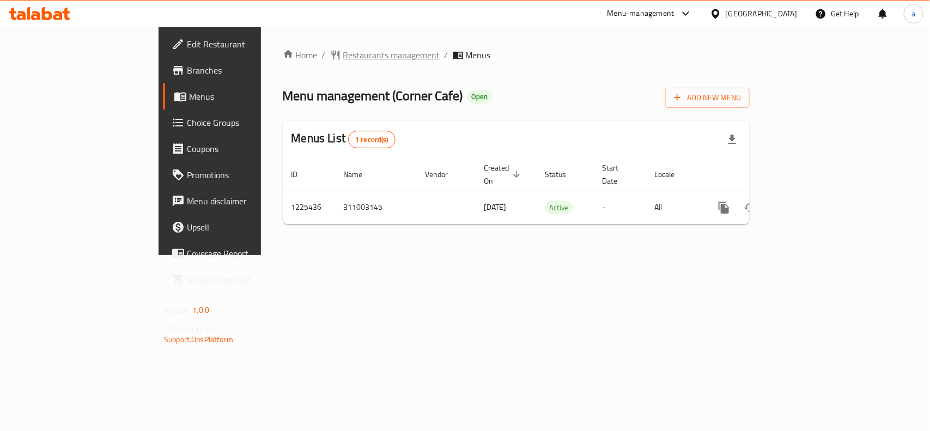
click at [343, 49] on span "Restaurants management" at bounding box center [391, 55] width 97 height 13
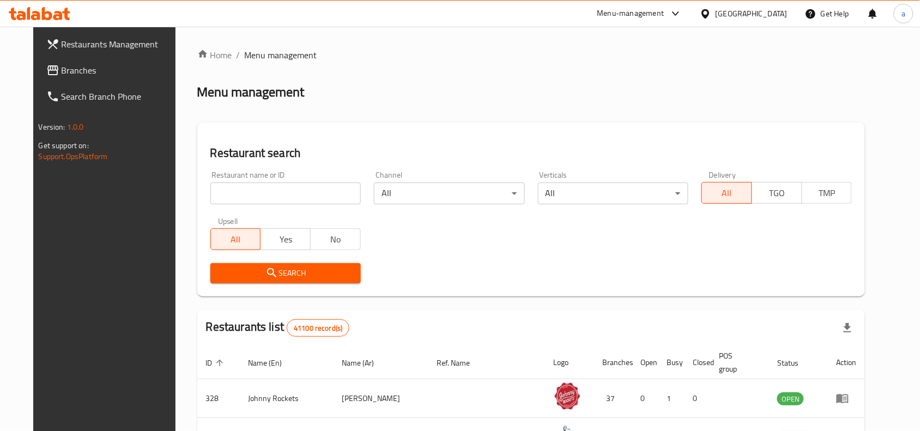
click at [123, 75] on span "Branches" at bounding box center [120, 70] width 117 height 13
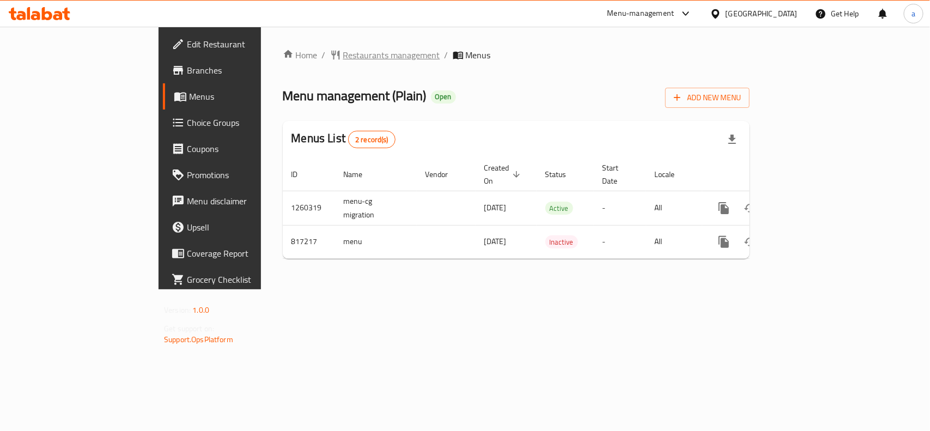
click at [343, 60] on span "Restaurants management" at bounding box center [391, 55] width 97 height 13
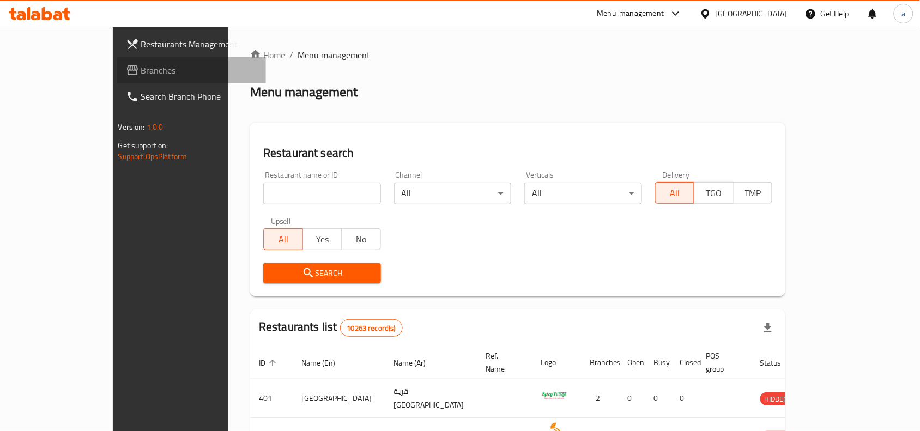
click at [141, 64] on span "Branches" at bounding box center [199, 70] width 117 height 13
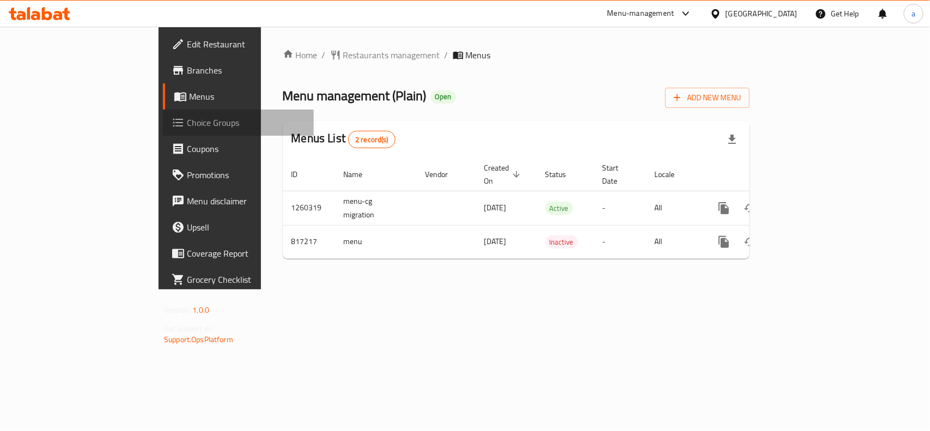
click at [187, 128] on span "Choice Groups" at bounding box center [246, 122] width 118 height 13
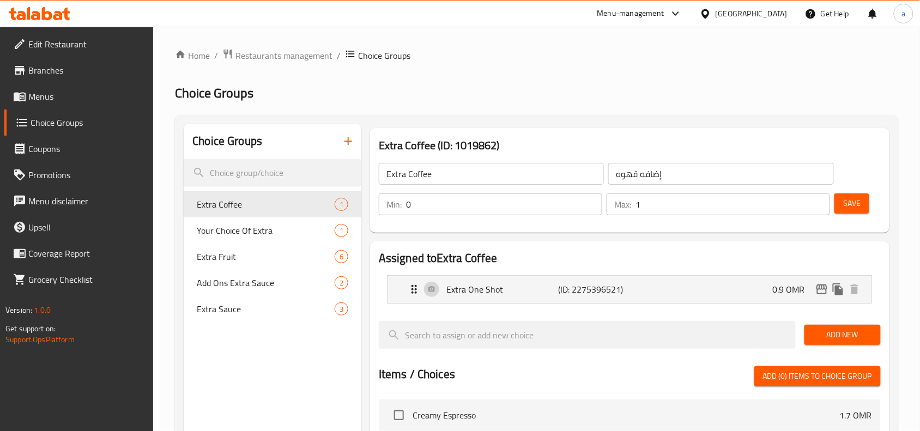
click at [658, 270] on nav "Extra One Shot (ID: 2275396521) 0.9 OMR Name (En) Extra One Shot Name (En) Name…" at bounding box center [630, 290] width 502 height 46
click at [298, 60] on span "Restaurants management" at bounding box center [283, 55] width 97 height 13
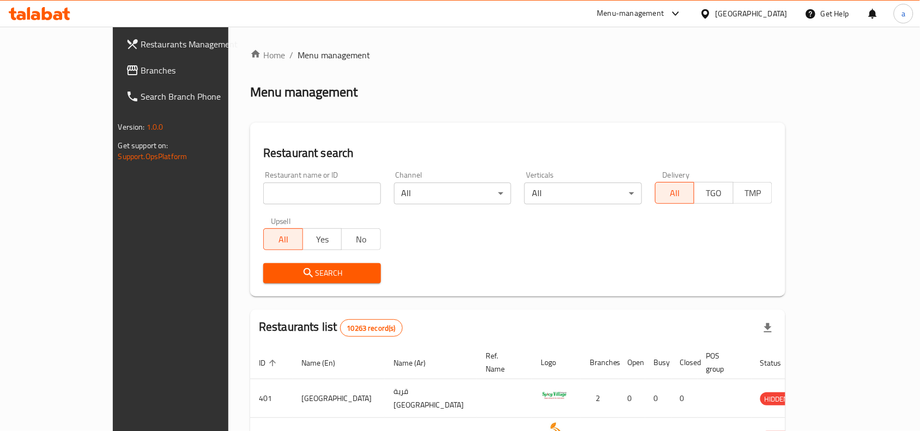
click at [141, 71] on span "Branches" at bounding box center [199, 70] width 117 height 13
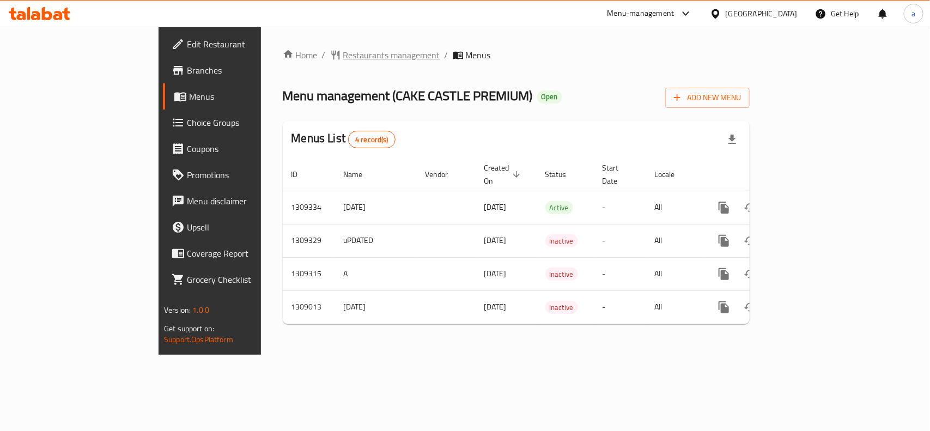
click at [343, 62] on span "Restaurants management" at bounding box center [391, 55] width 97 height 13
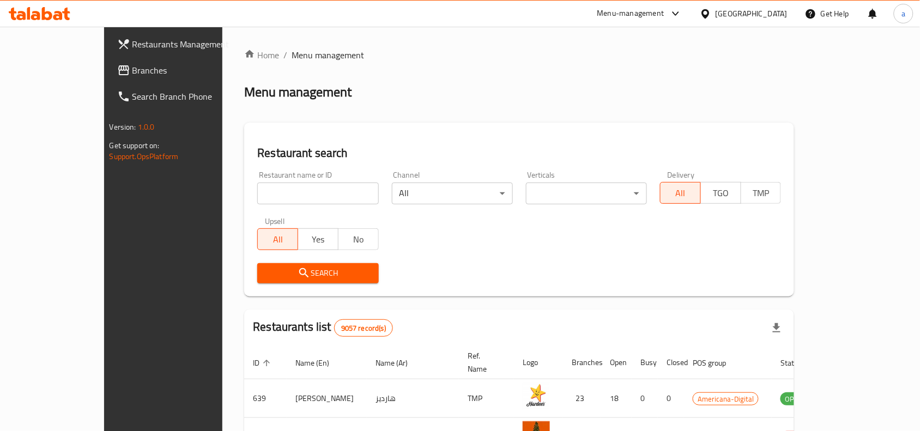
click at [132, 67] on span "Branches" at bounding box center [190, 70] width 117 height 13
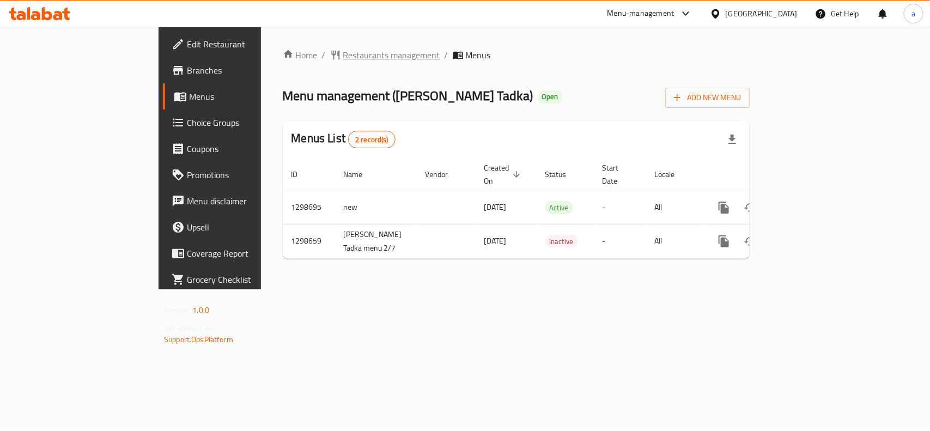
click at [343, 60] on span "Restaurants management" at bounding box center [391, 55] width 97 height 13
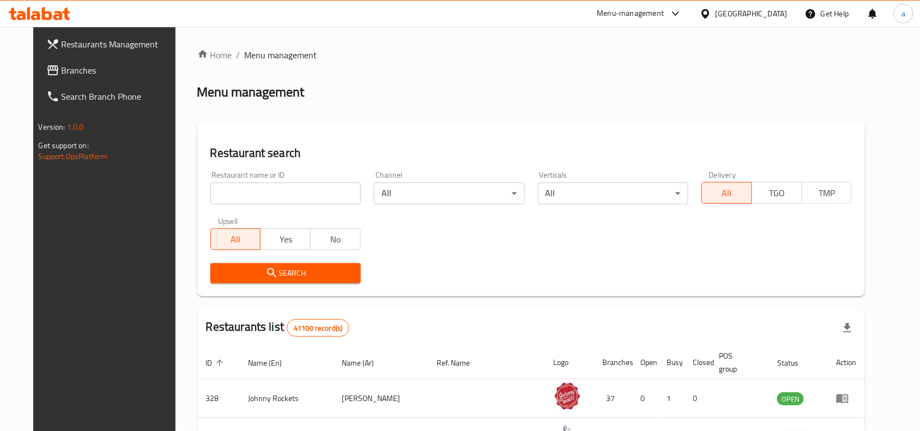
click at [99, 77] on link "Branches" at bounding box center [112, 70] width 149 height 26
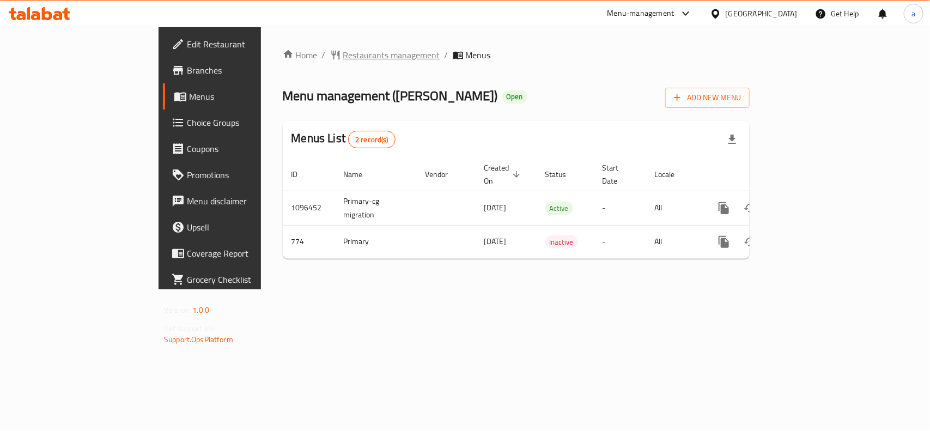
click at [343, 56] on span "Restaurants management" at bounding box center [391, 55] width 97 height 13
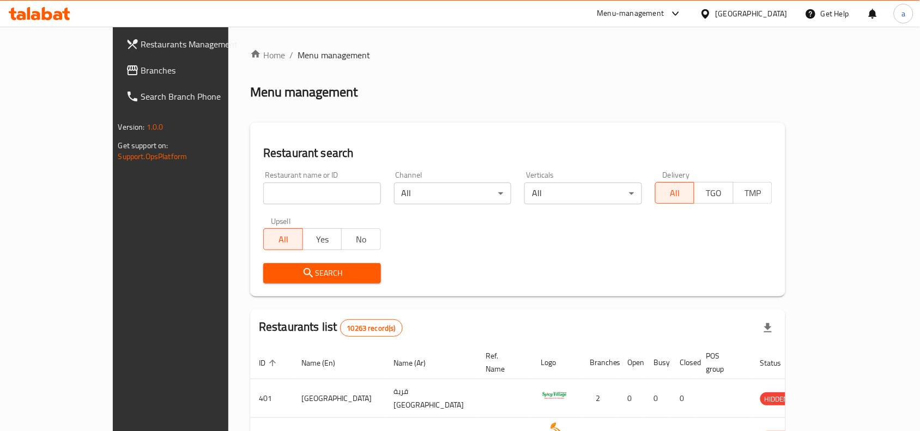
click at [141, 68] on span "Branches" at bounding box center [199, 70] width 117 height 13
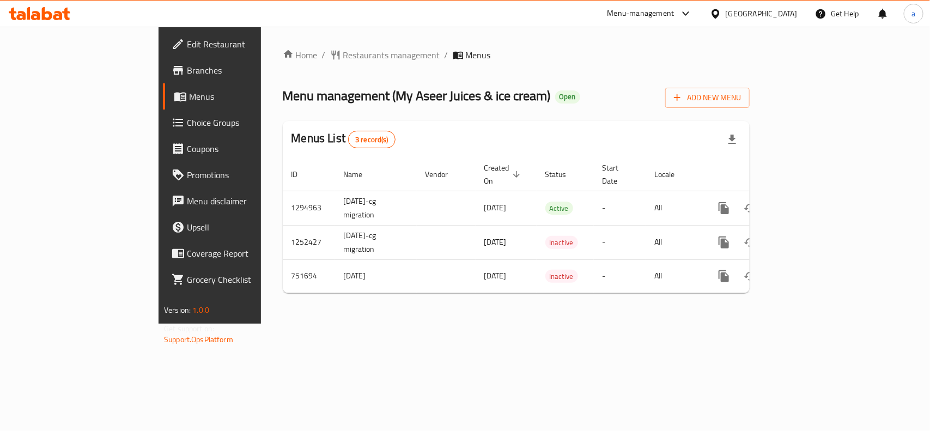
click at [187, 116] on span "Choice Groups" at bounding box center [246, 122] width 118 height 13
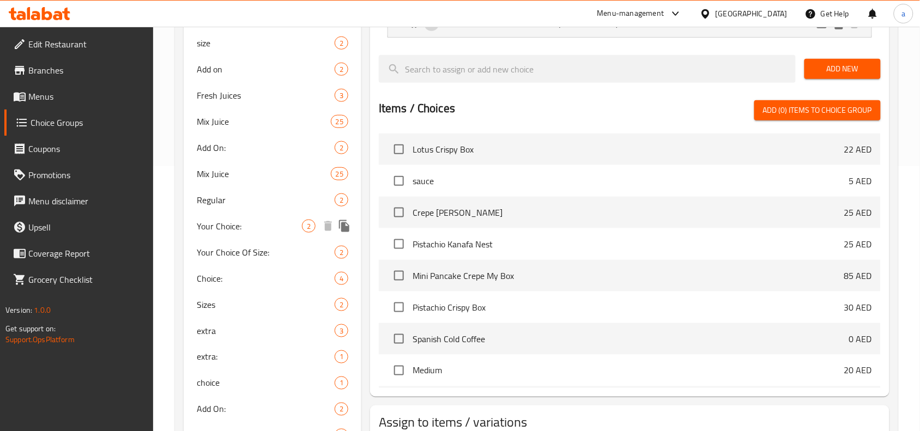
scroll to position [318, 0]
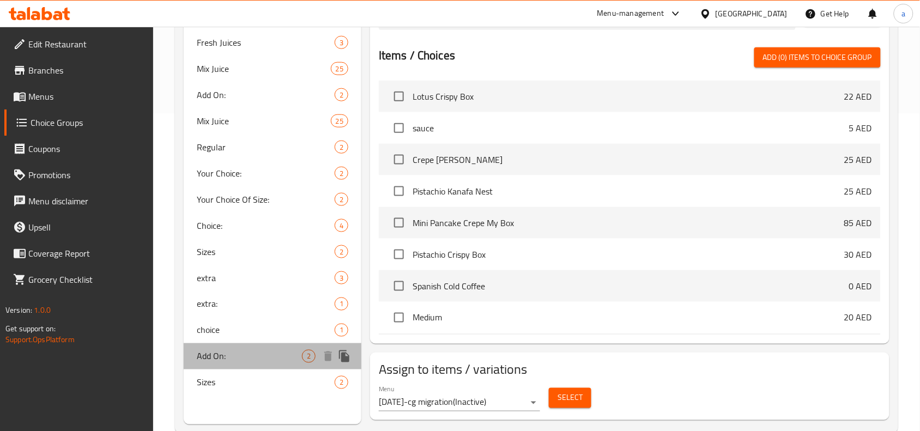
click at [241, 350] on span "Add On:" at bounding box center [249, 356] width 105 height 13
type input "Add On:"
type input "إضافة على:"
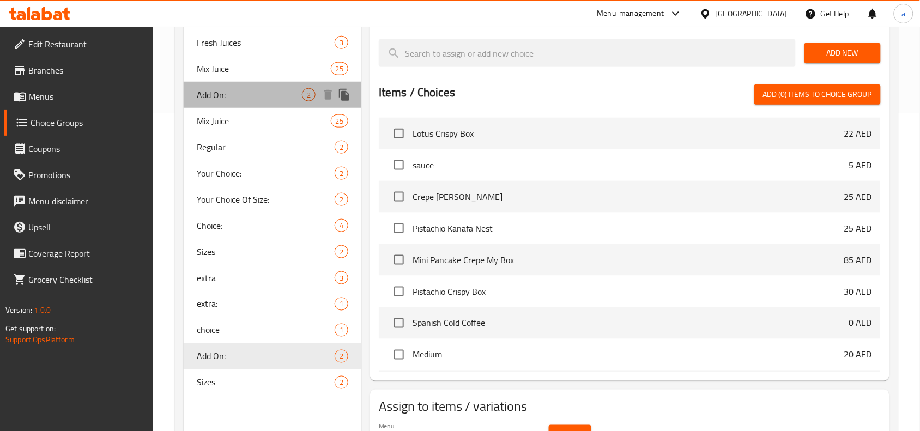
click at [243, 94] on span "Add On:" at bounding box center [249, 94] width 105 height 13
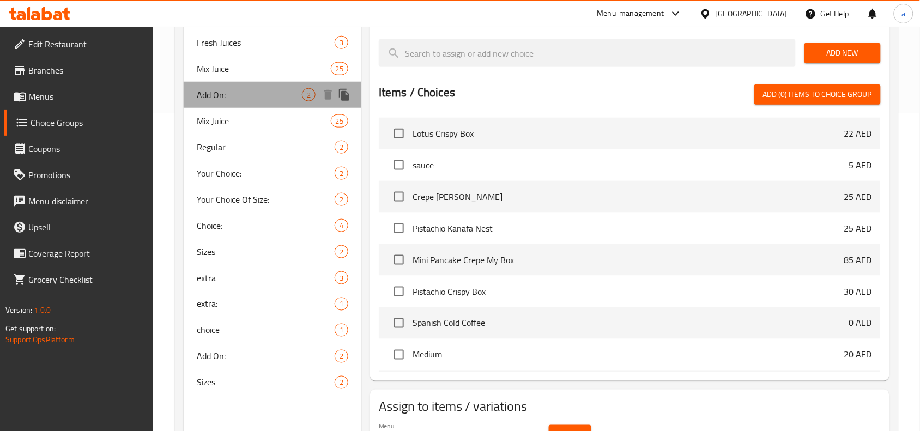
click at [257, 95] on span "Add On:" at bounding box center [249, 94] width 105 height 13
click at [297, 92] on span "Add On:" at bounding box center [249, 94] width 105 height 13
click at [297, 93] on span "Add On:" at bounding box center [249, 94] width 105 height 13
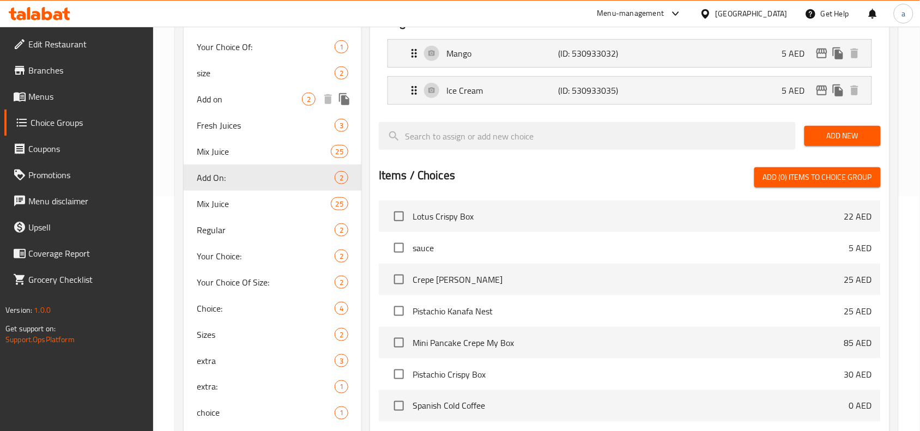
scroll to position [379, 0]
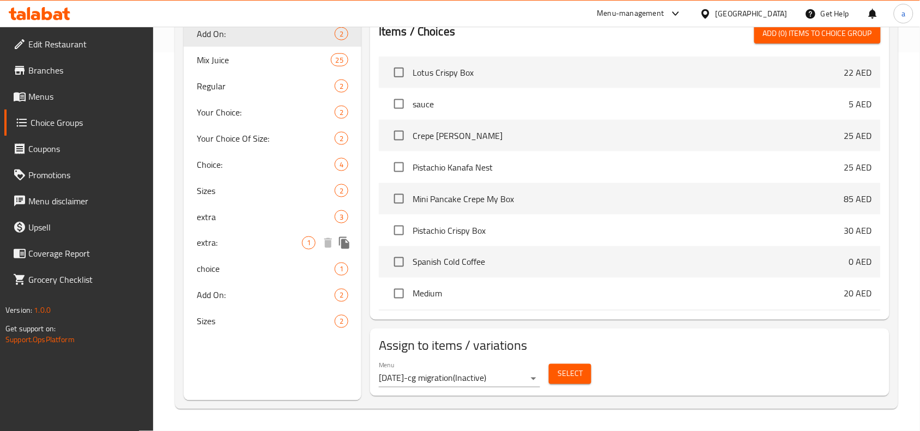
click at [235, 237] on span "extra:" at bounding box center [249, 243] width 105 height 13
type input "extra:"
type input "إضافة:"
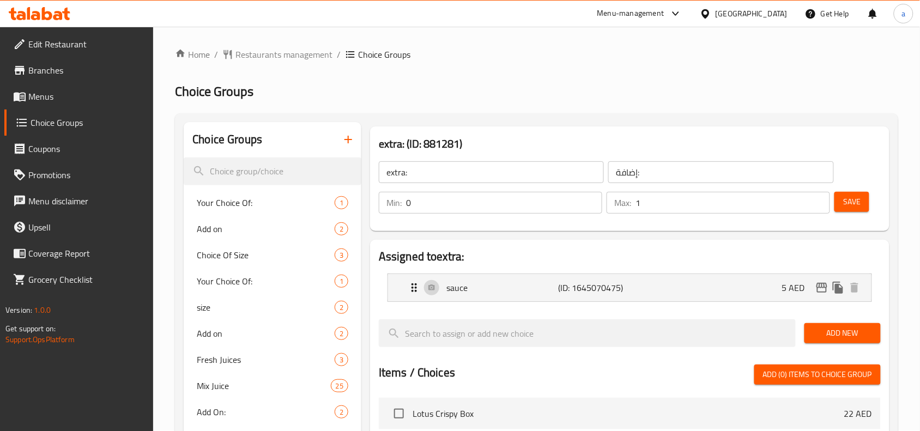
scroll to position [0, 0]
drag, startPoint x: 219, startPoint y: 229, endPoint x: 579, endPoint y: 243, distance: 361.1
click at [219, 229] on span "Add on" at bounding box center [249, 229] width 105 height 13
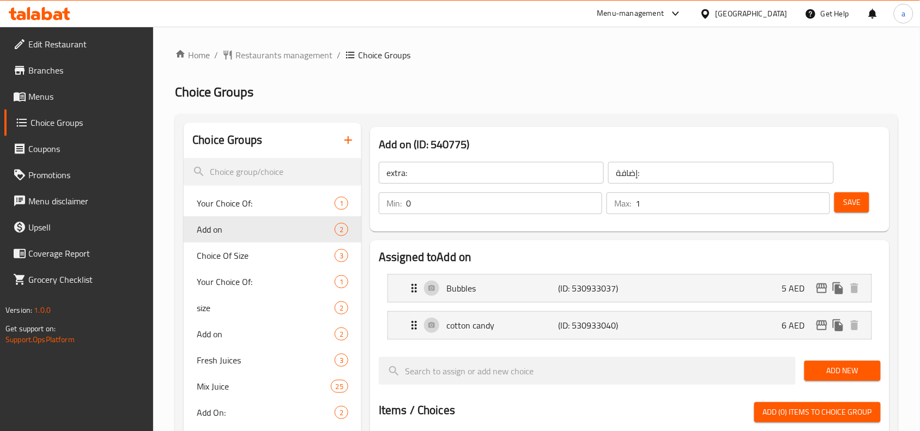
type input "Add on"
type input "اضافه"
click at [285, 56] on span "Restaurants management" at bounding box center [283, 55] width 97 height 13
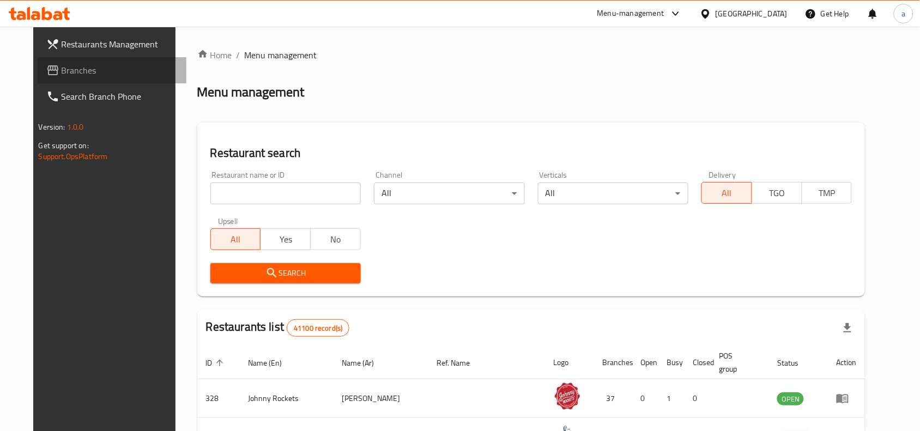
click at [89, 65] on span "Branches" at bounding box center [120, 70] width 117 height 13
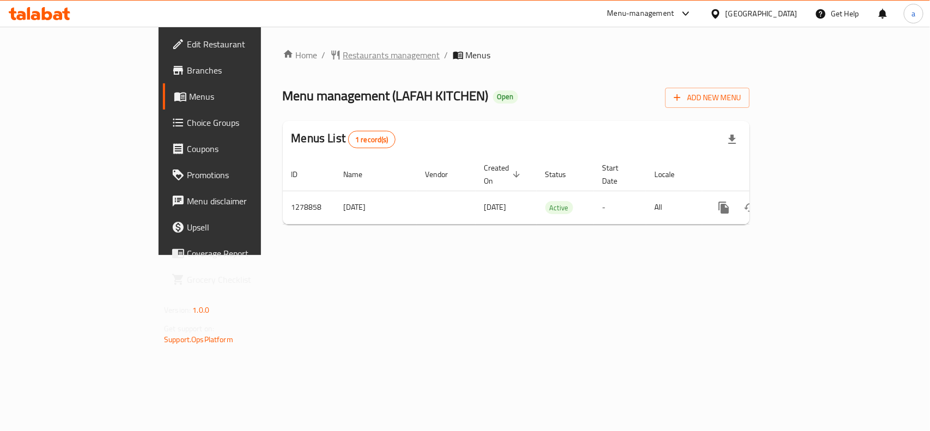
click at [343, 56] on span "Restaurants management" at bounding box center [391, 55] width 97 height 13
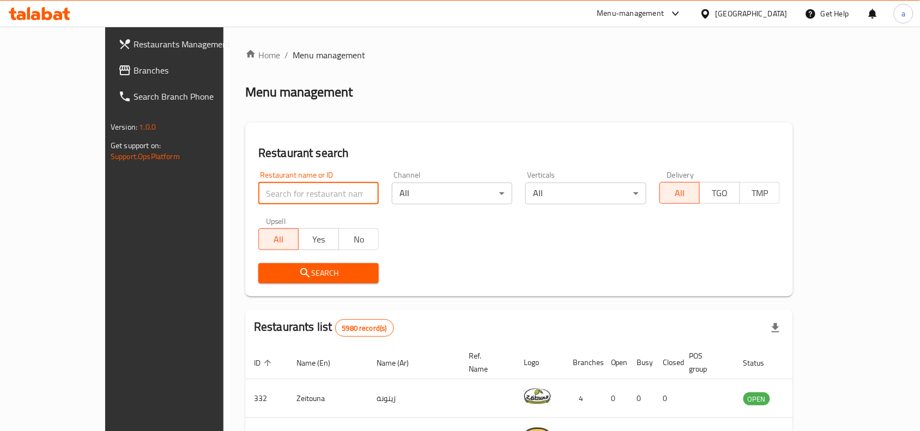
click at [305, 203] on input "search" at bounding box center [318, 194] width 120 height 22
paste input "693060"
type input "693060"
click button "Search" at bounding box center [318, 273] width 120 height 20
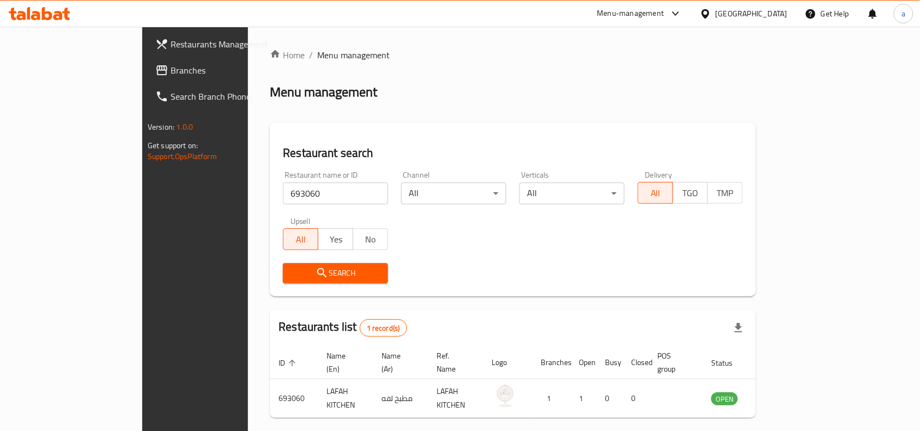
click at [171, 69] on span "Branches" at bounding box center [229, 70] width 117 height 13
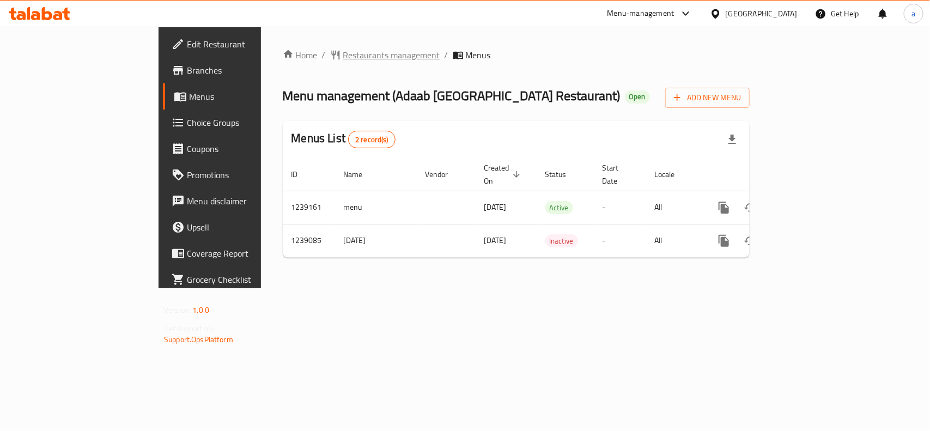
click at [343, 49] on span "Restaurants management" at bounding box center [391, 55] width 97 height 13
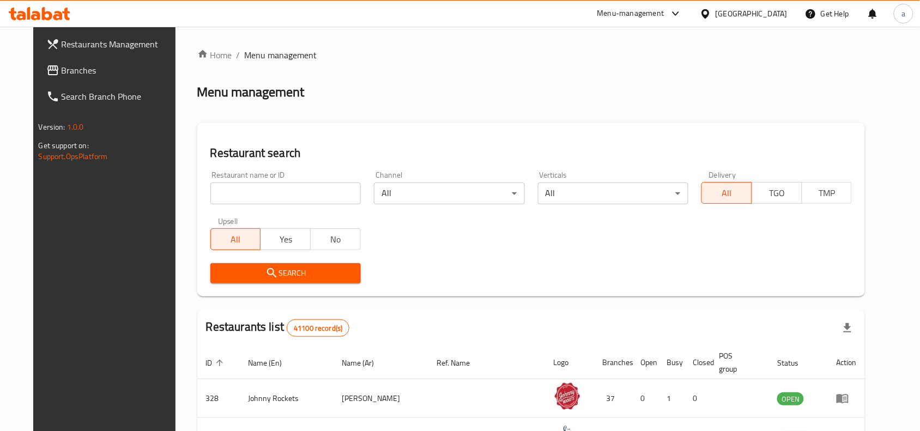
click at [74, 72] on span "Branches" at bounding box center [120, 70] width 117 height 13
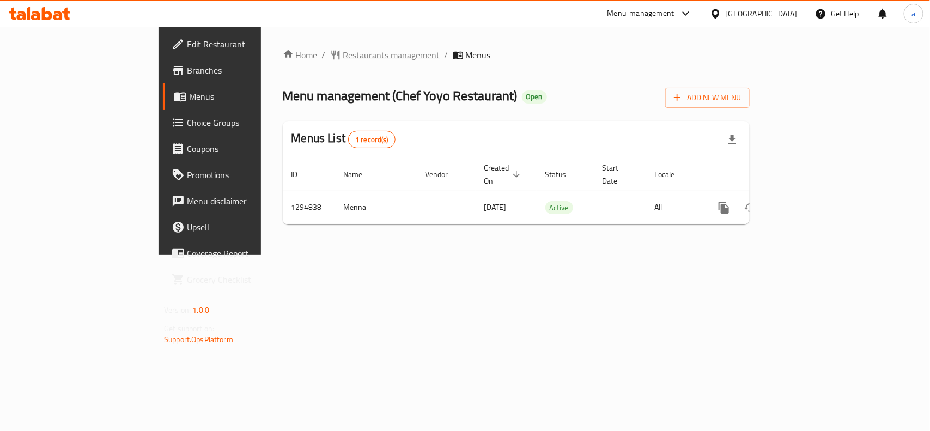
click at [343, 56] on span "Restaurants management" at bounding box center [391, 55] width 97 height 13
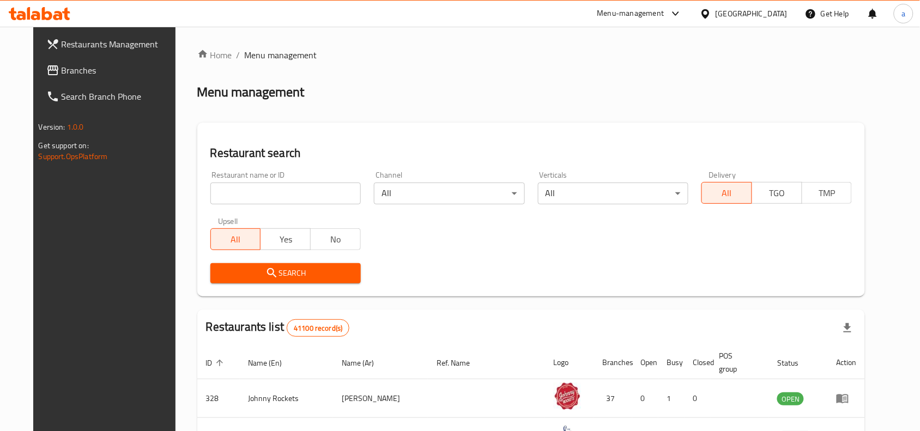
click at [248, 208] on div "Restaurant name or ID Restaurant name or ID" at bounding box center [286, 188] width 164 height 46
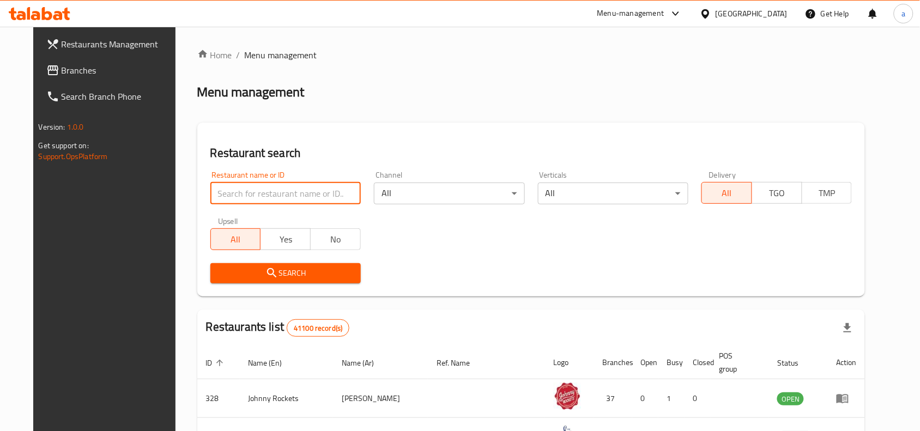
click at [245, 202] on input "search" at bounding box center [285, 194] width 150 height 22
paste input "699712"
type input "699712"
click button "Search" at bounding box center [285, 273] width 150 height 20
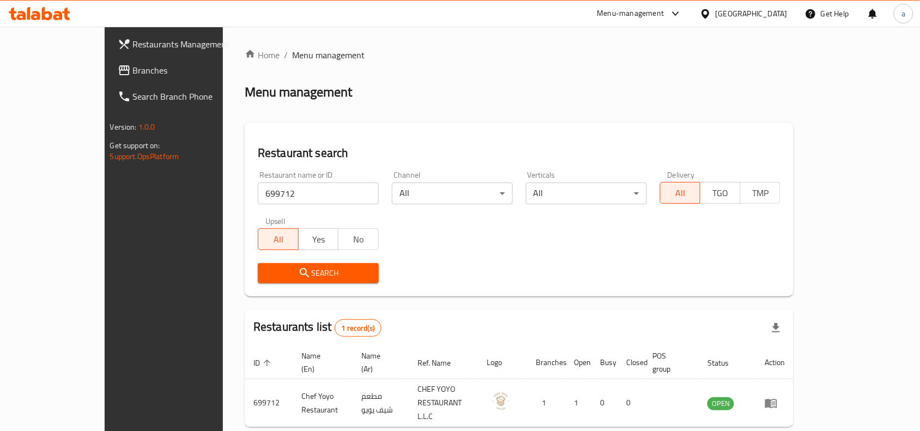
click at [133, 67] on span "Branches" at bounding box center [191, 70] width 117 height 13
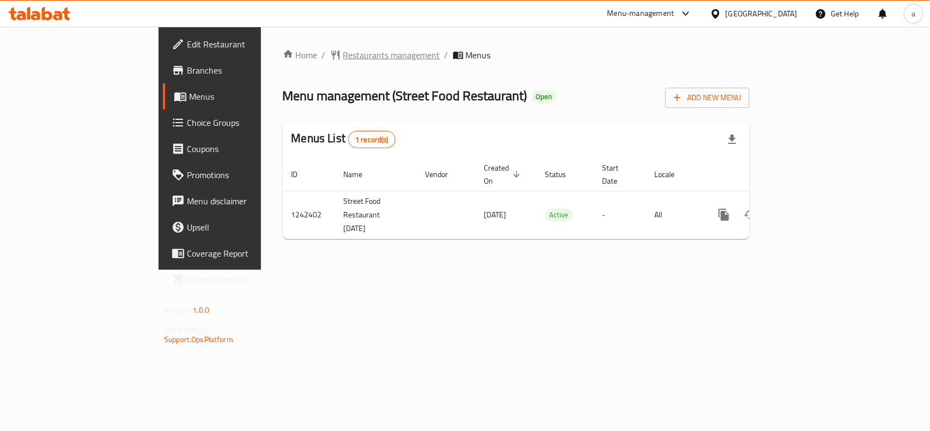
click at [343, 56] on span "Restaurants management" at bounding box center [391, 55] width 97 height 13
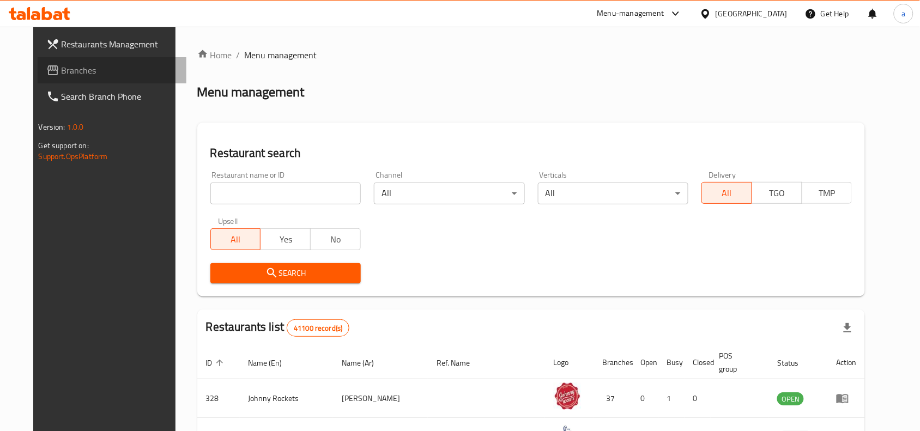
click at [68, 69] on span "Branches" at bounding box center [120, 70] width 117 height 13
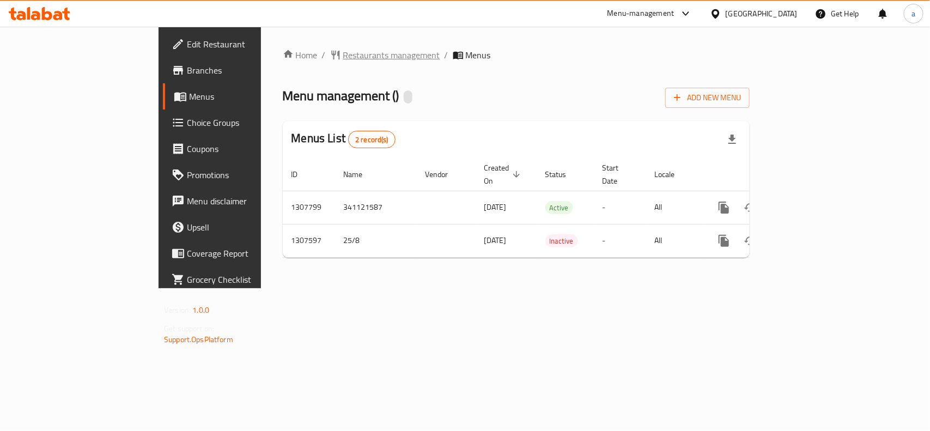
click at [343, 53] on span "Restaurants management" at bounding box center [391, 55] width 97 height 13
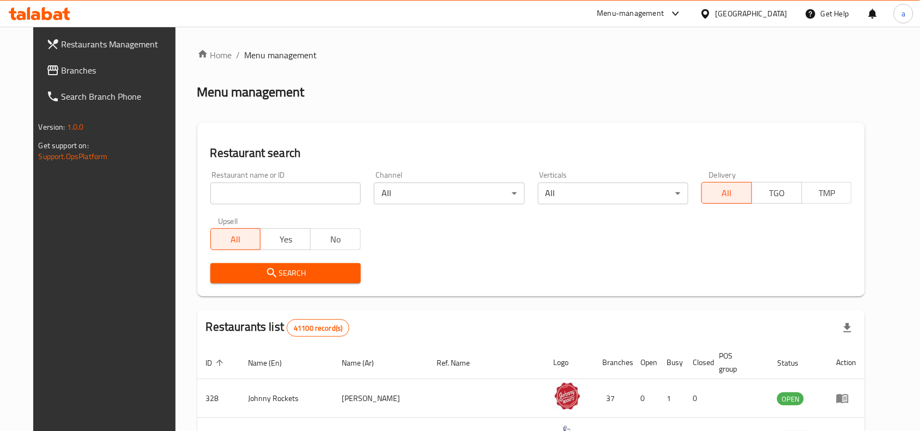
click at [62, 71] on span "Branches" at bounding box center [120, 70] width 117 height 13
